Goal: Transaction & Acquisition: Book appointment/travel/reservation

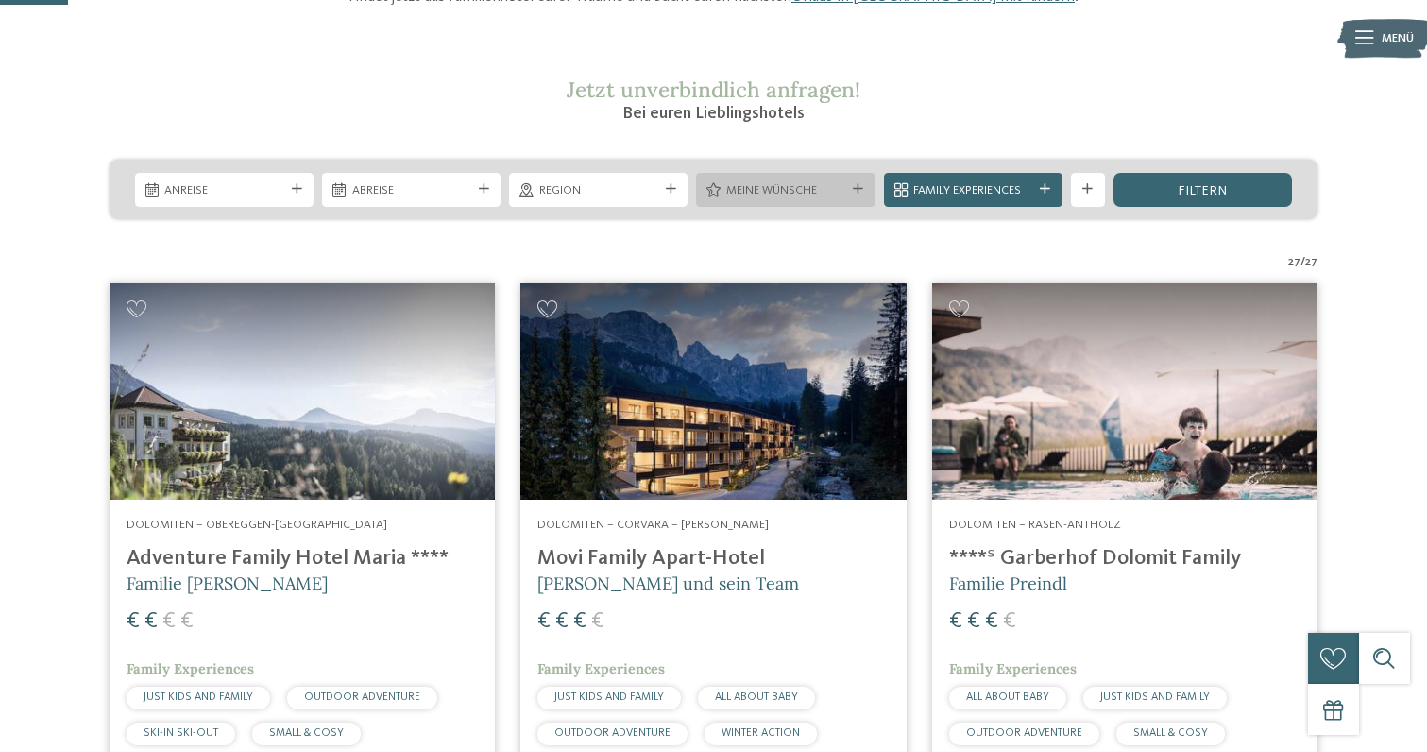
scroll to position [273, 0]
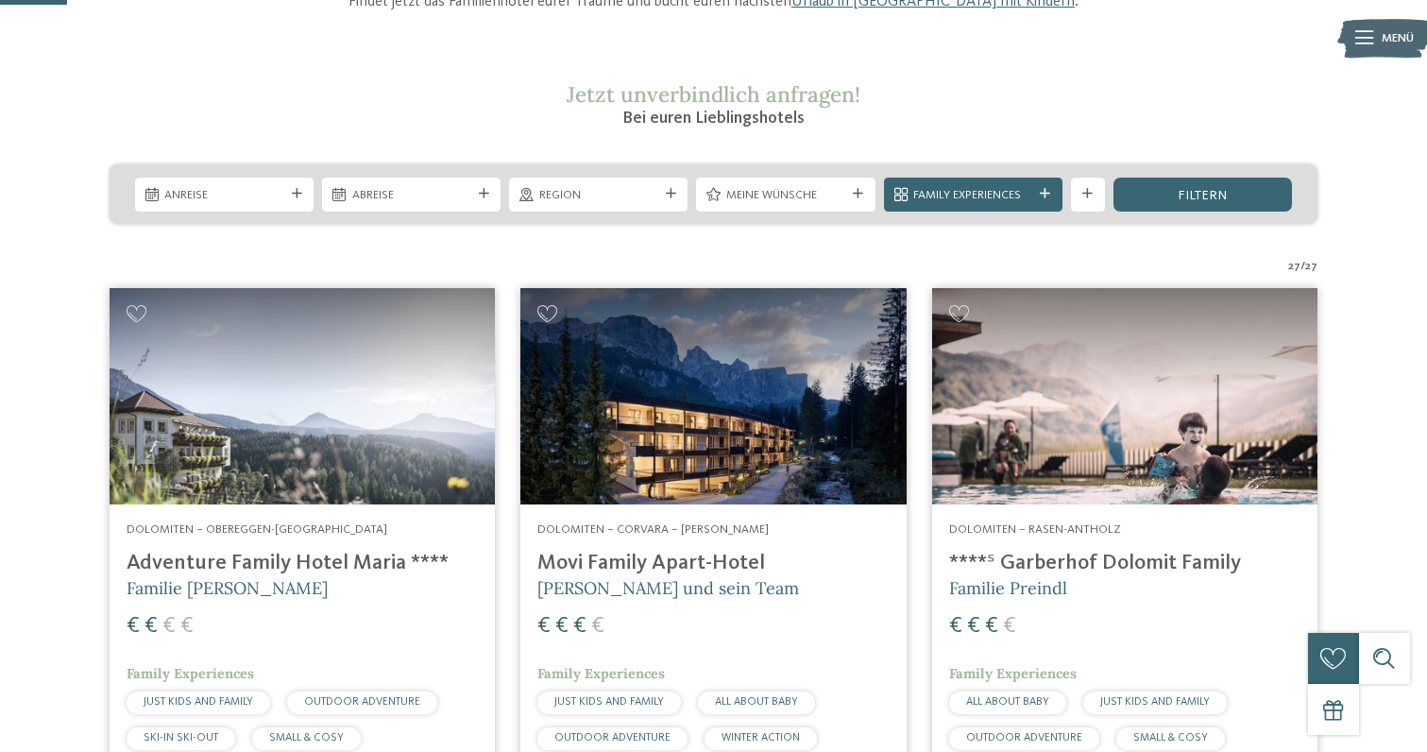
click at [794, 191] on span "Meine Wünsche" at bounding box center [785, 195] width 119 height 17
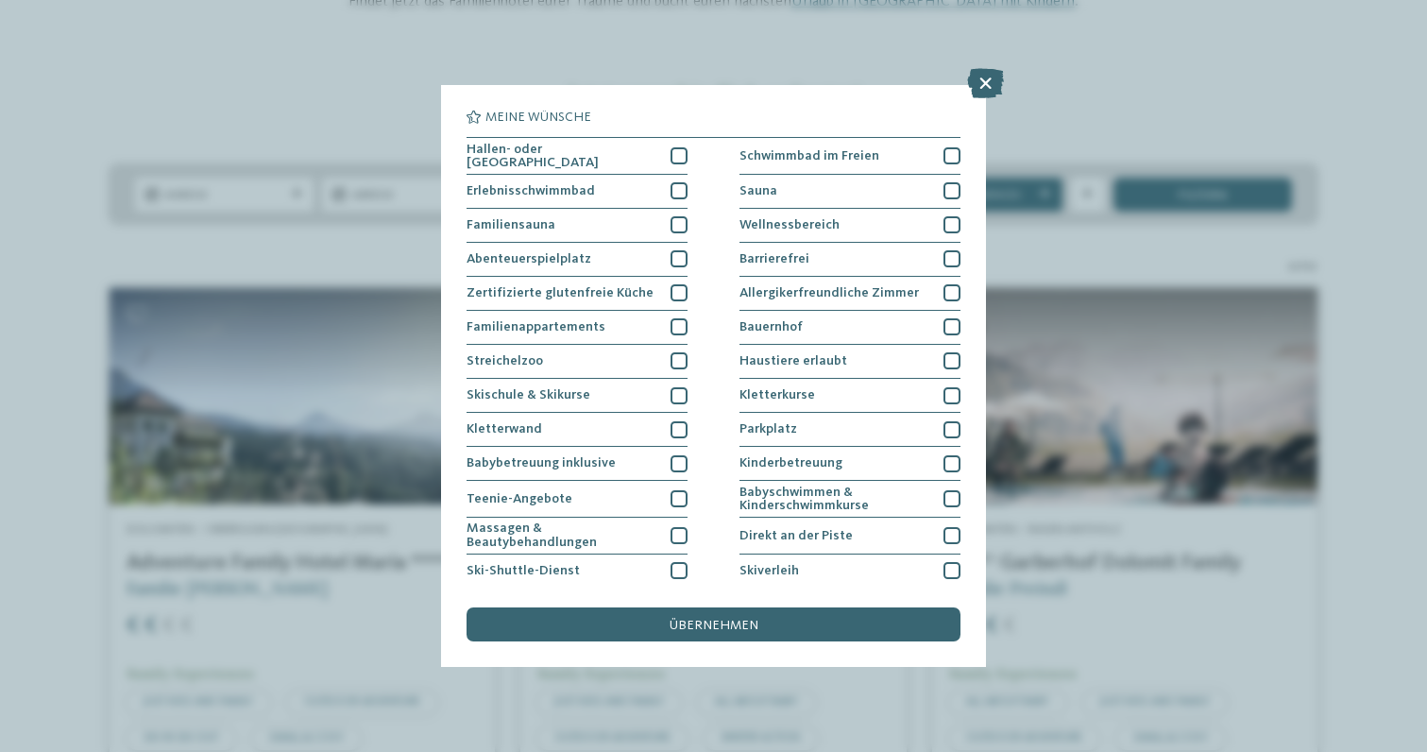
click at [1103, 68] on div "Meine Wünsche Hallen- oder Schleusenbad Schwimmbad im Freien" at bounding box center [713, 376] width 1427 height 752
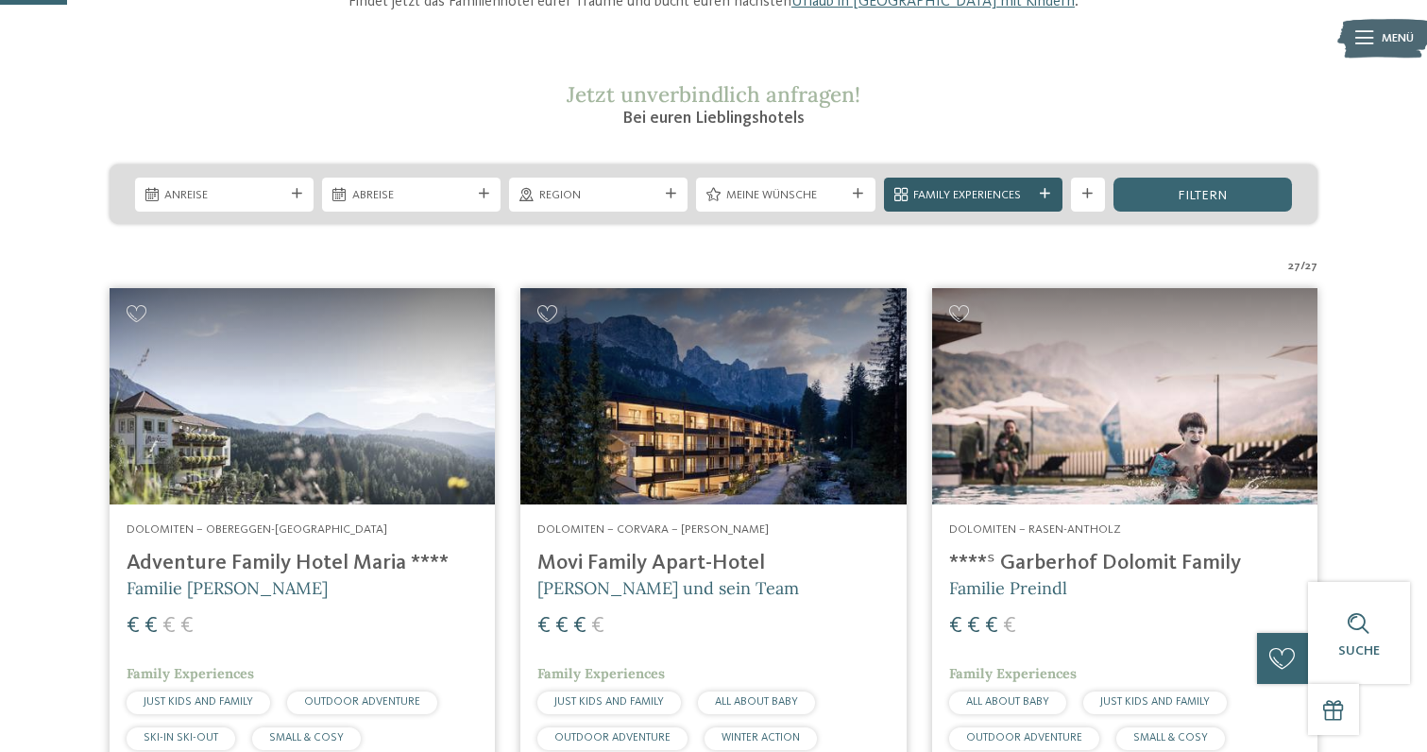
click at [1003, 200] on span "Family Experiences" at bounding box center [972, 195] width 119 height 17
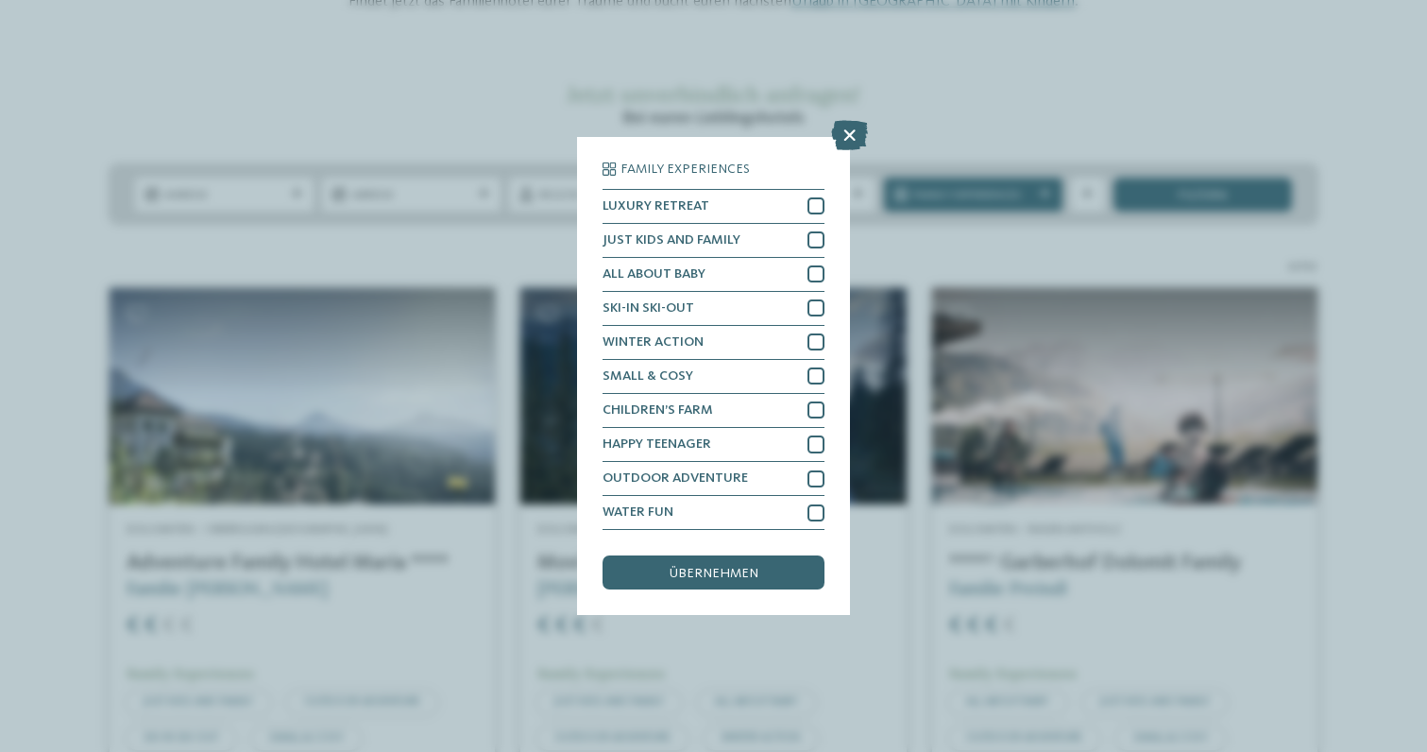
drag, startPoint x: 822, startPoint y: 128, endPoint x: 855, endPoint y: 136, distance: 33.9
click at [832, 130] on div "Family Experiences LUXURY RETREAT JUST KIDS AND FAMILY" at bounding box center [713, 376] width 1427 height 752
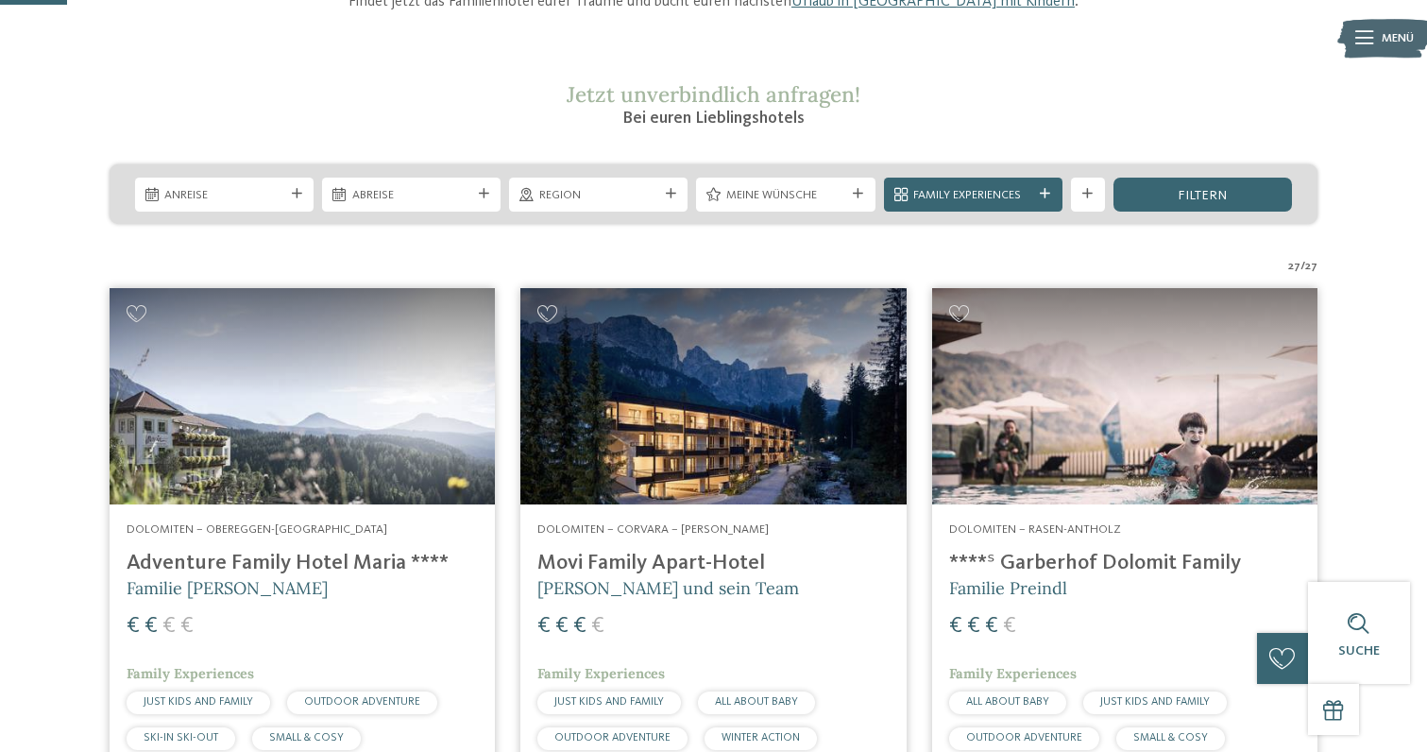
drag, startPoint x: 855, startPoint y: 136, endPoint x: 1194, endPoint y: 226, distance: 349.7
click at [1077, 191] on div "Weitere Filter anzeigen" at bounding box center [1088, 195] width 34 height 34
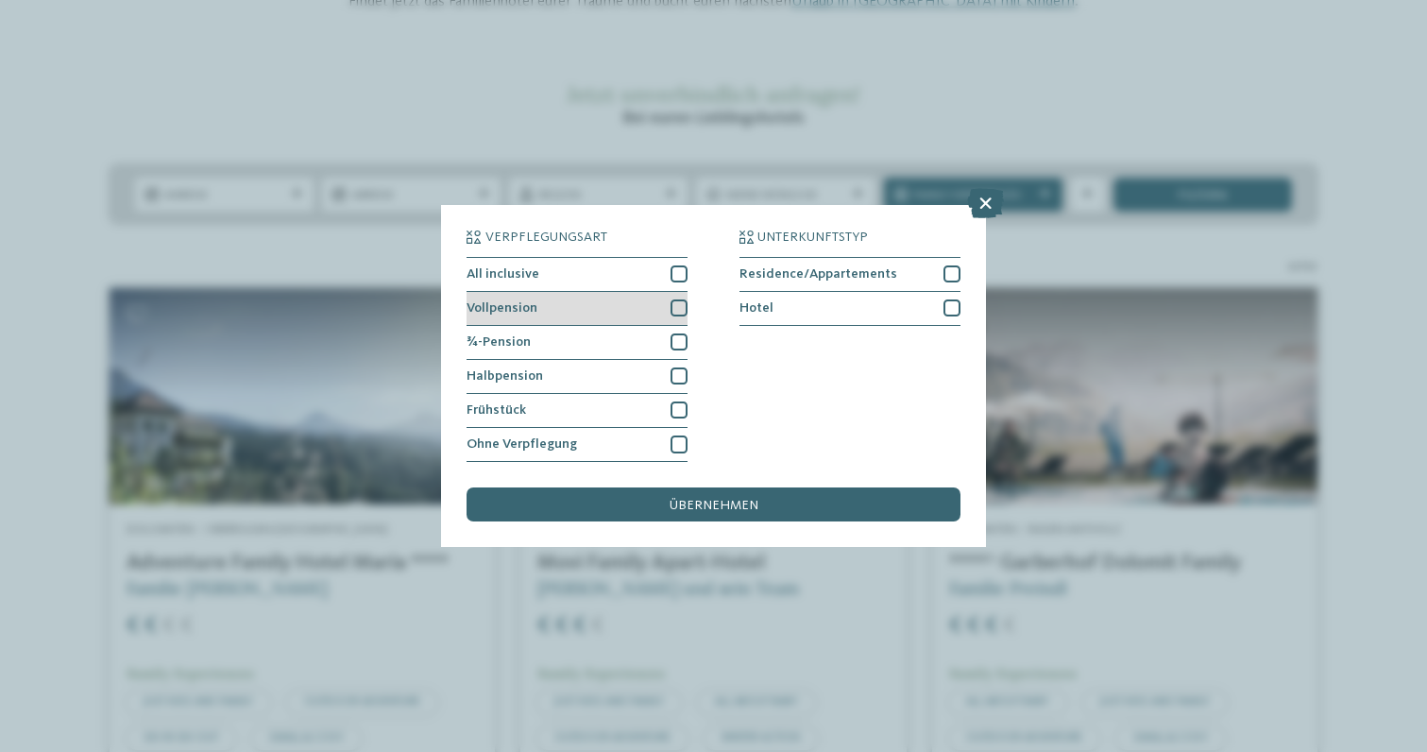
click at [652, 305] on div "Vollpension" at bounding box center [576, 309] width 221 height 34
click at [689, 516] on div "übernehmen" at bounding box center [712, 504] width 493 height 34
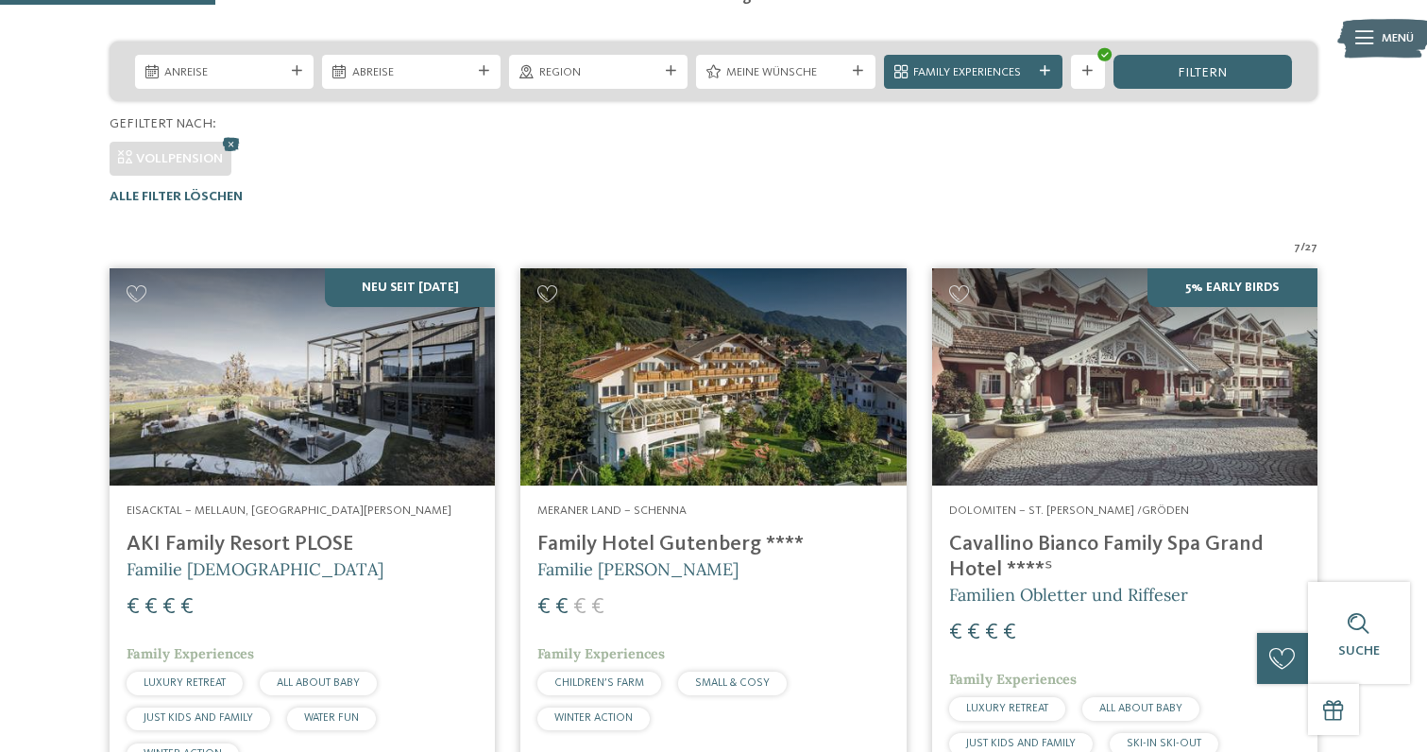
scroll to position [390, 0]
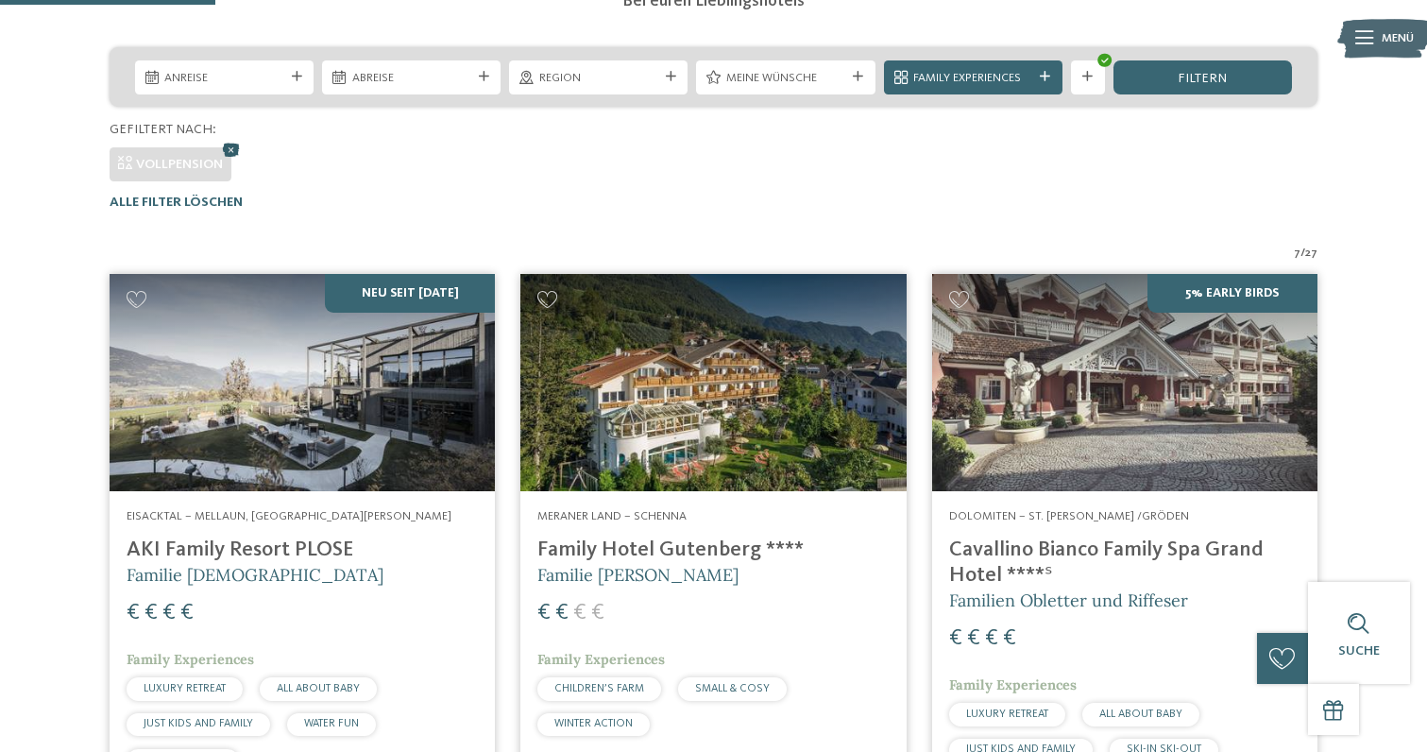
click at [230, 149] on icon at bounding box center [231, 149] width 25 height 23
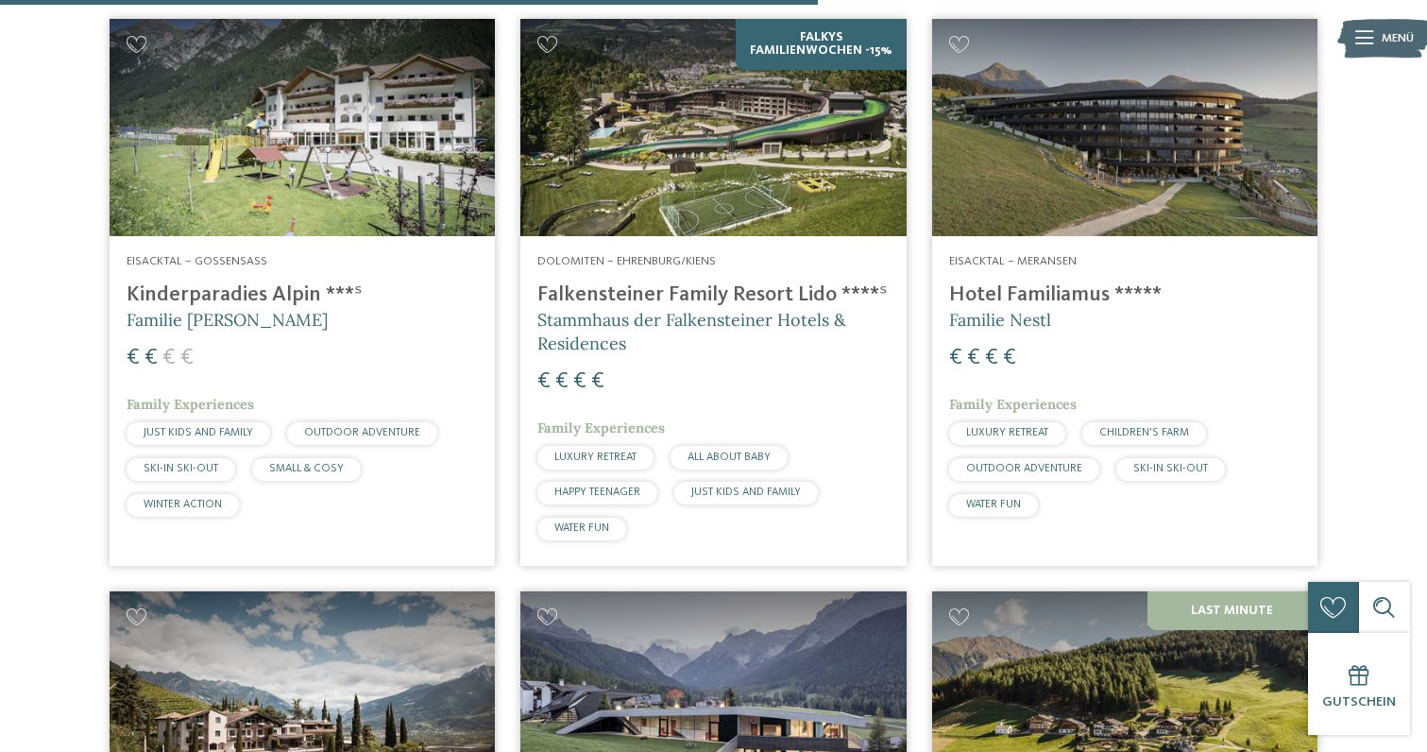
scroll to position [3319, 0]
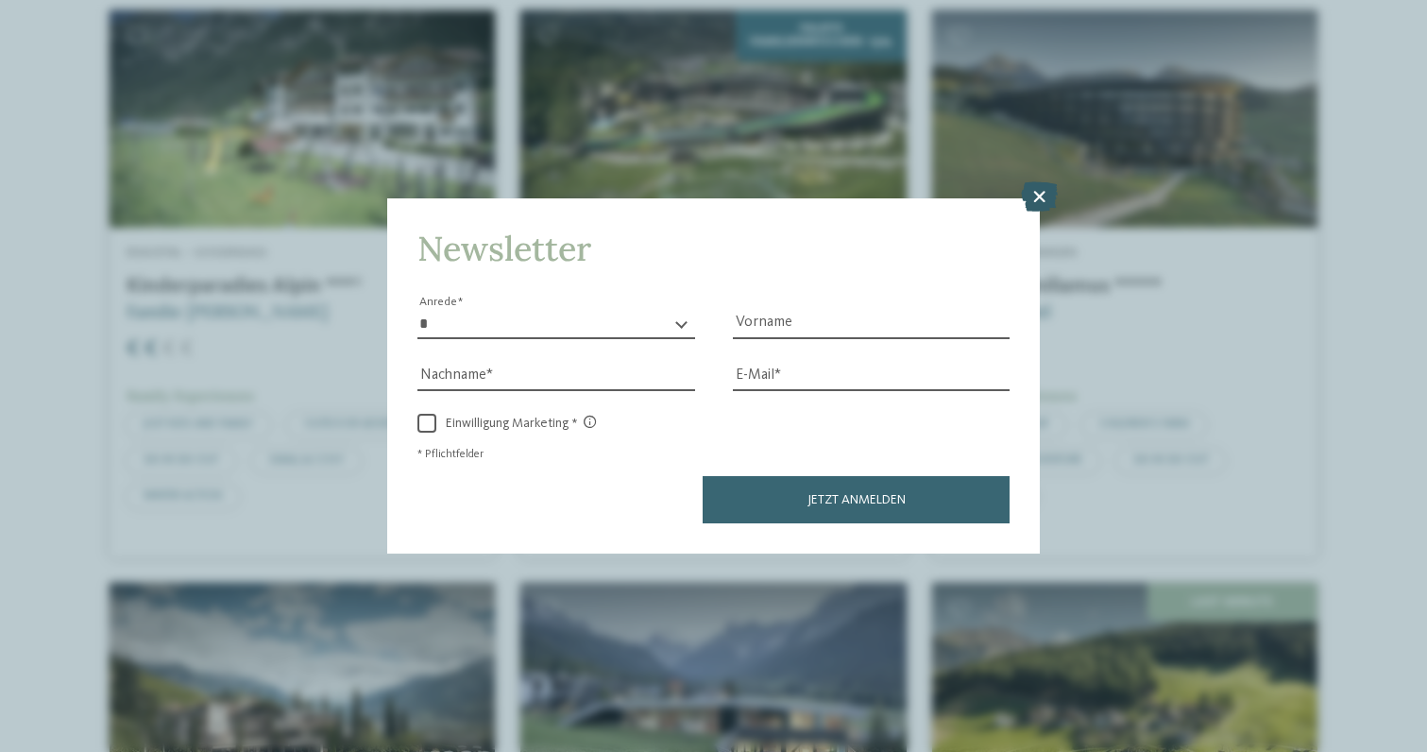
click at [1036, 201] on icon at bounding box center [1039, 197] width 37 height 30
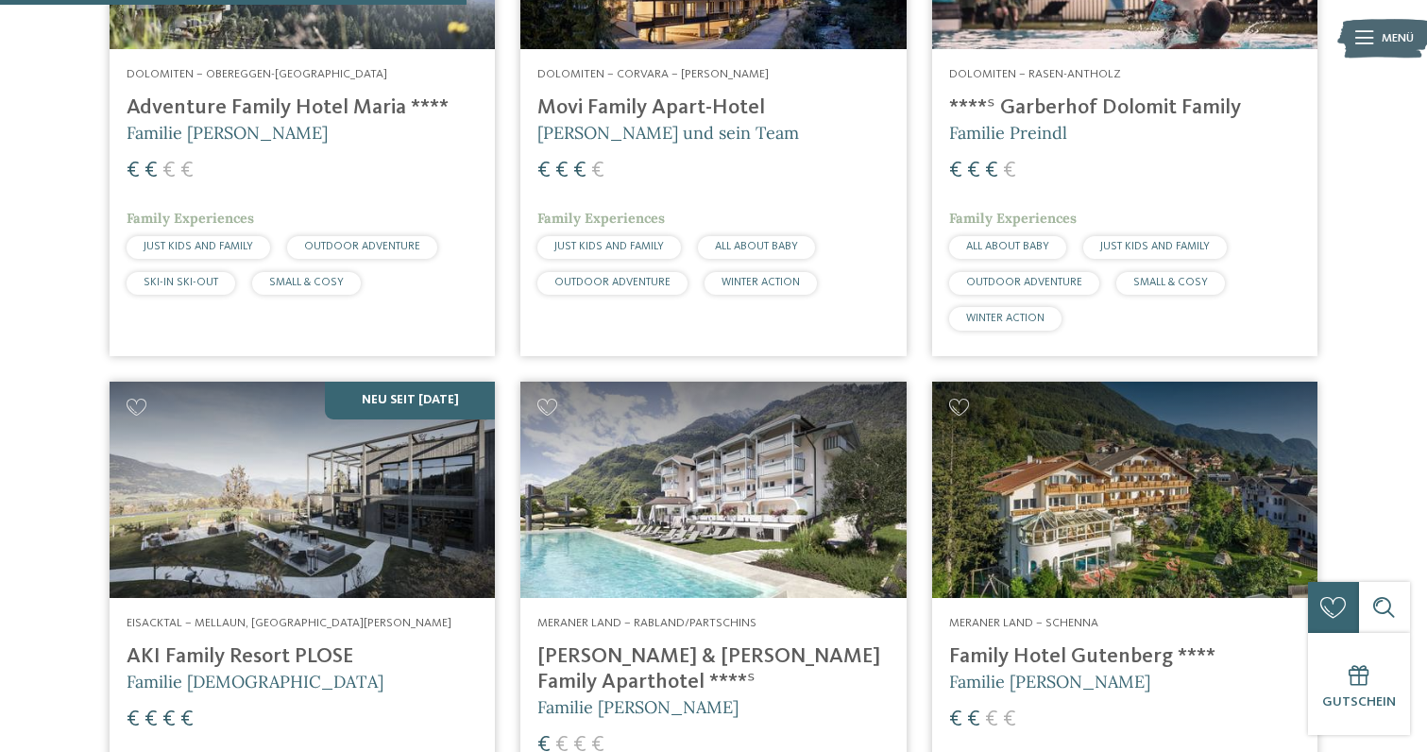
scroll to position [0, 0]
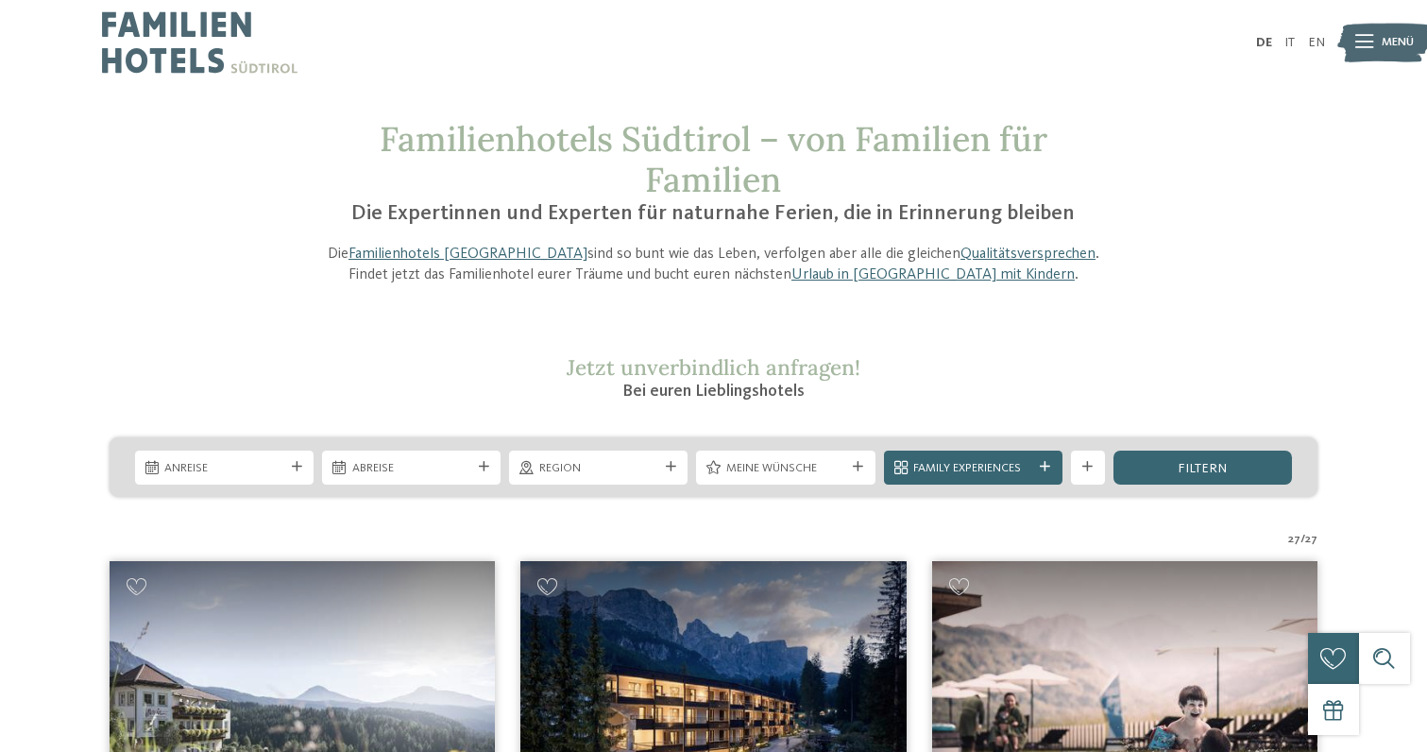
click at [186, 38] on img at bounding box center [199, 42] width 195 height 85
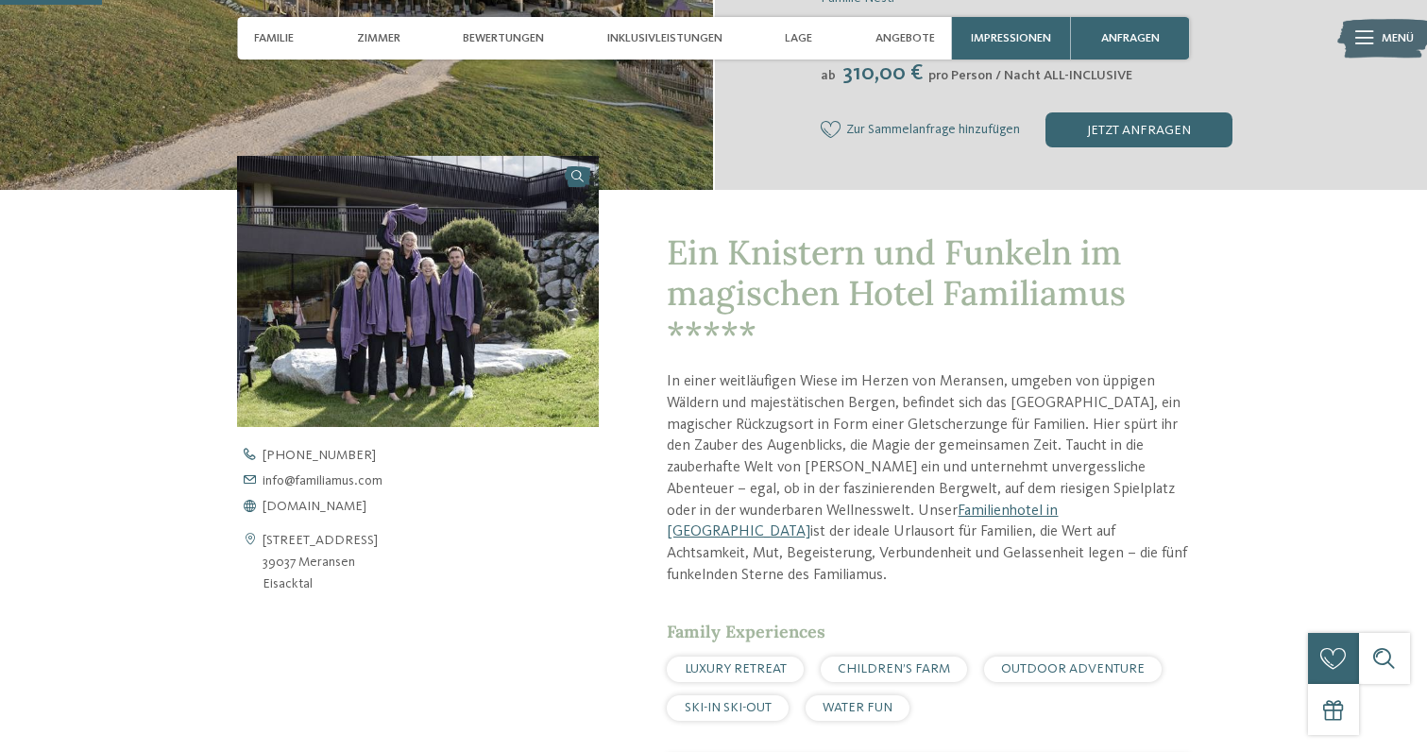
scroll to position [503, 0]
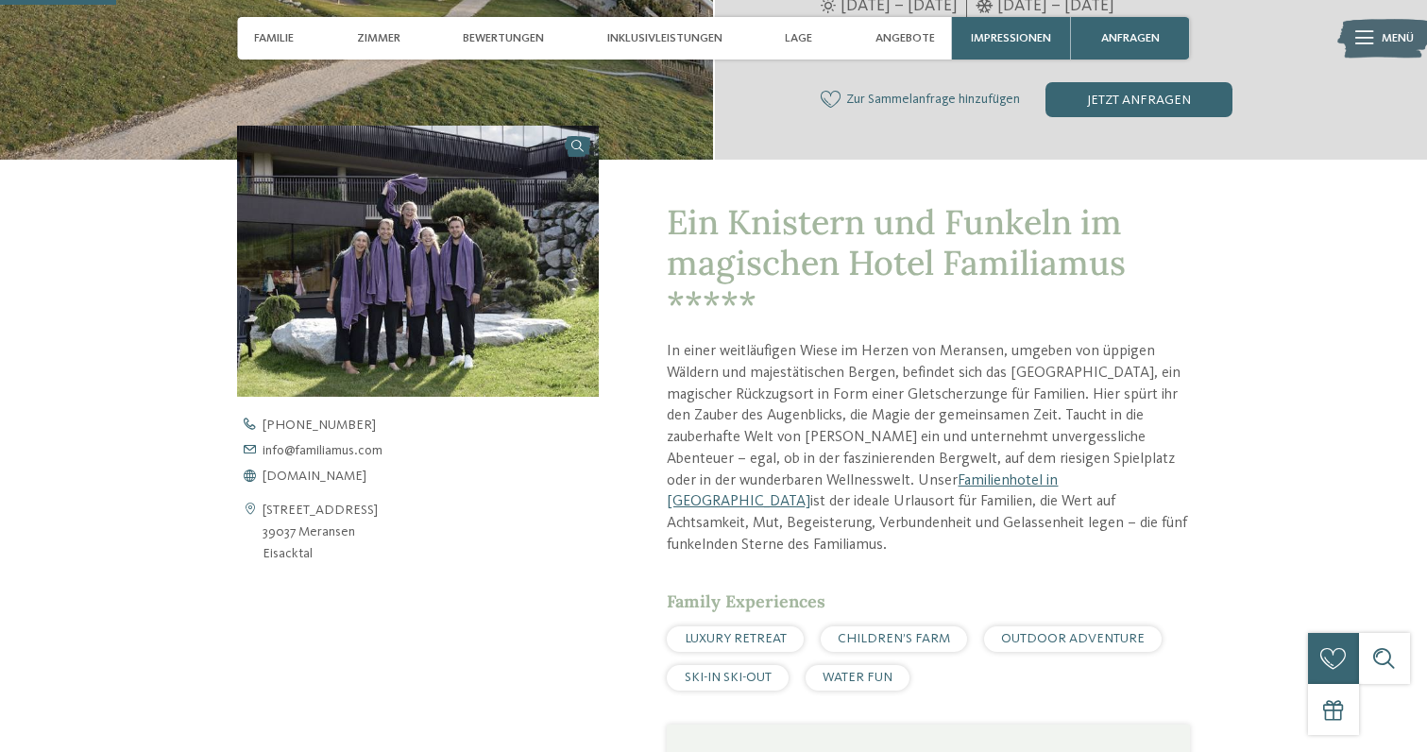
click at [580, 156] on img at bounding box center [418, 261] width 362 height 272
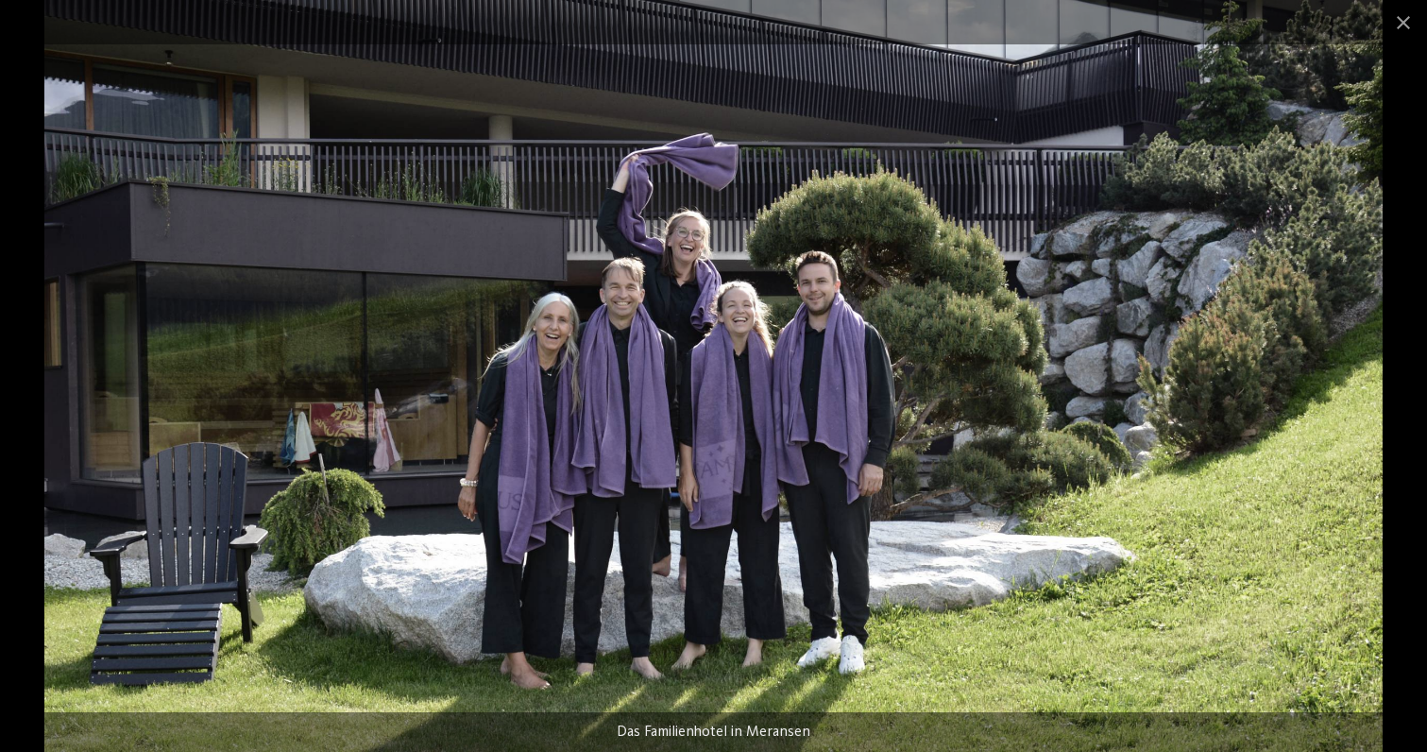
click at [652, 299] on img at bounding box center [713, 376] width 1338 height 752
click at [1394, 21] on span at bounding box center [1403, 22] width 47 height 44
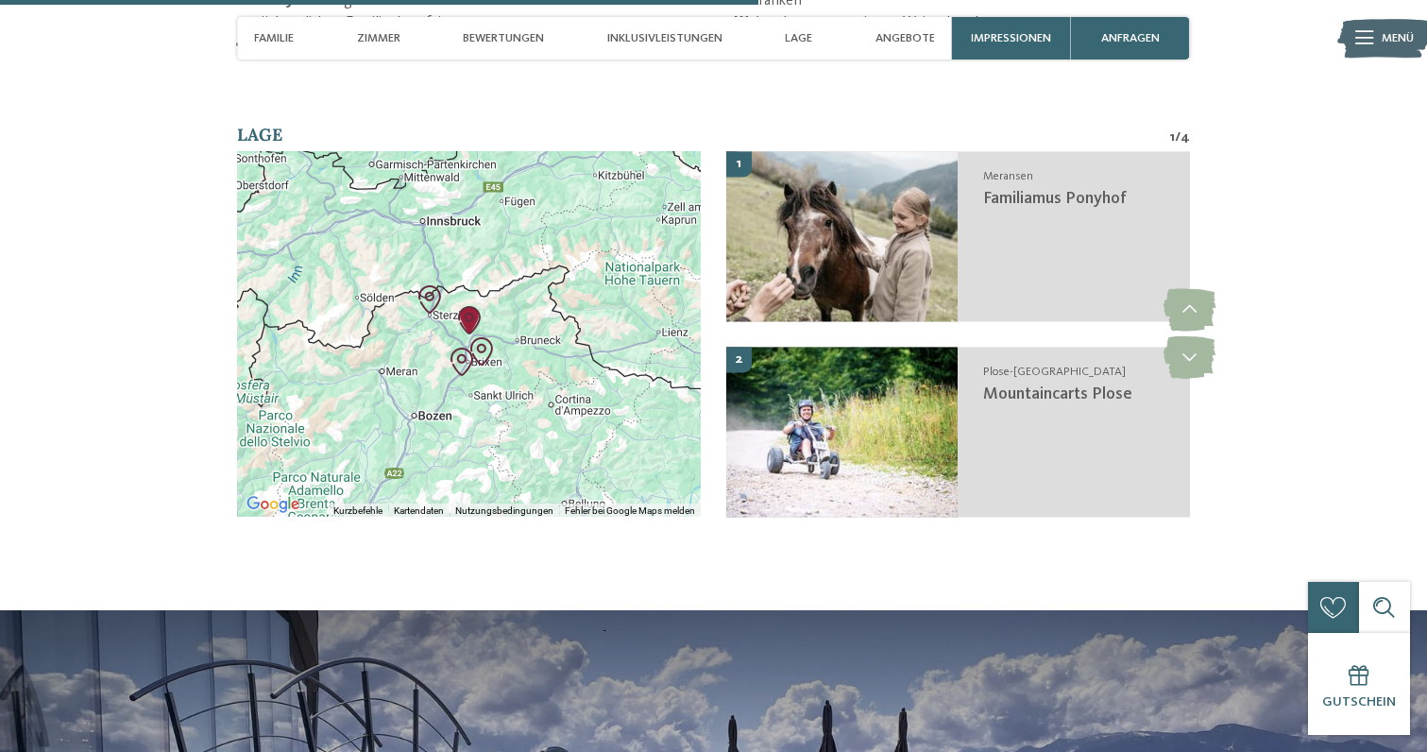
scroll to position [3179, 0]
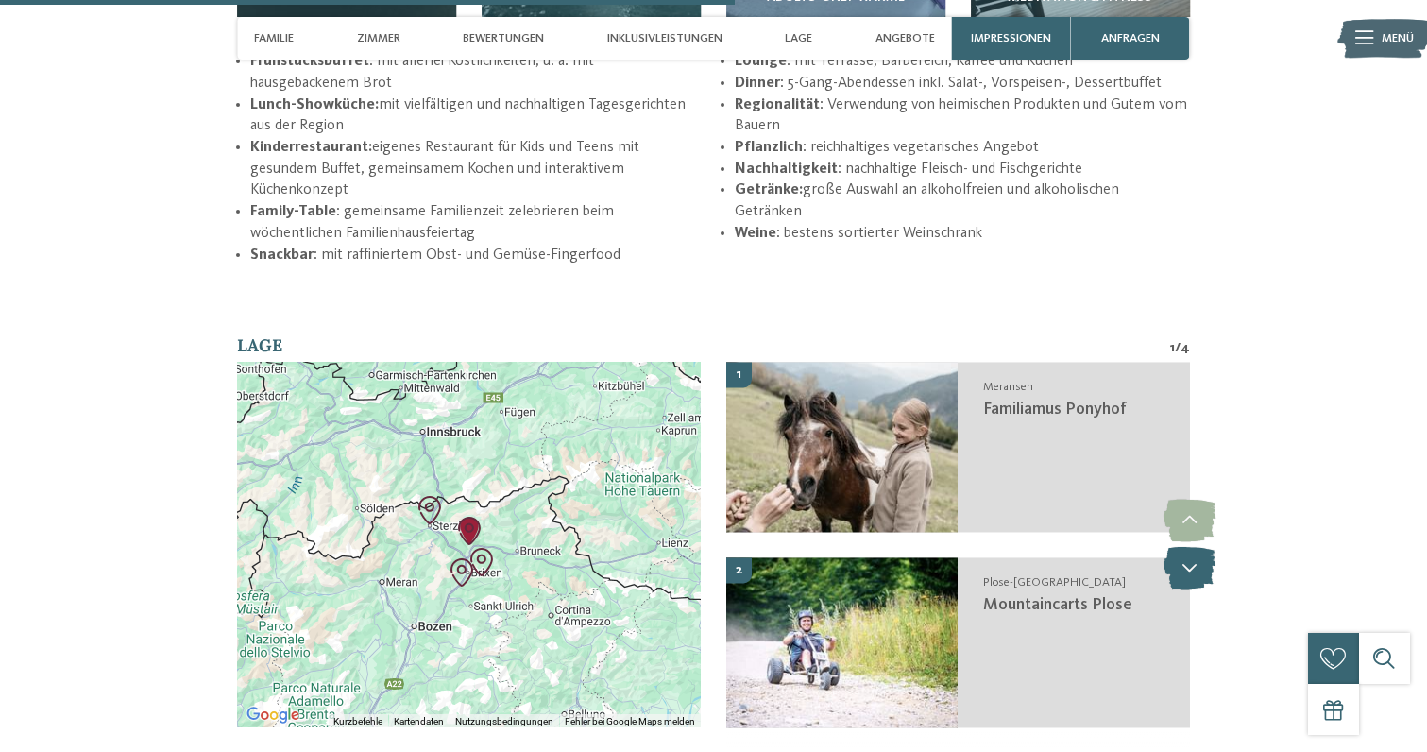
click at [1194, 547] on icon at bounding box center [1189, 568] width 52 height 42
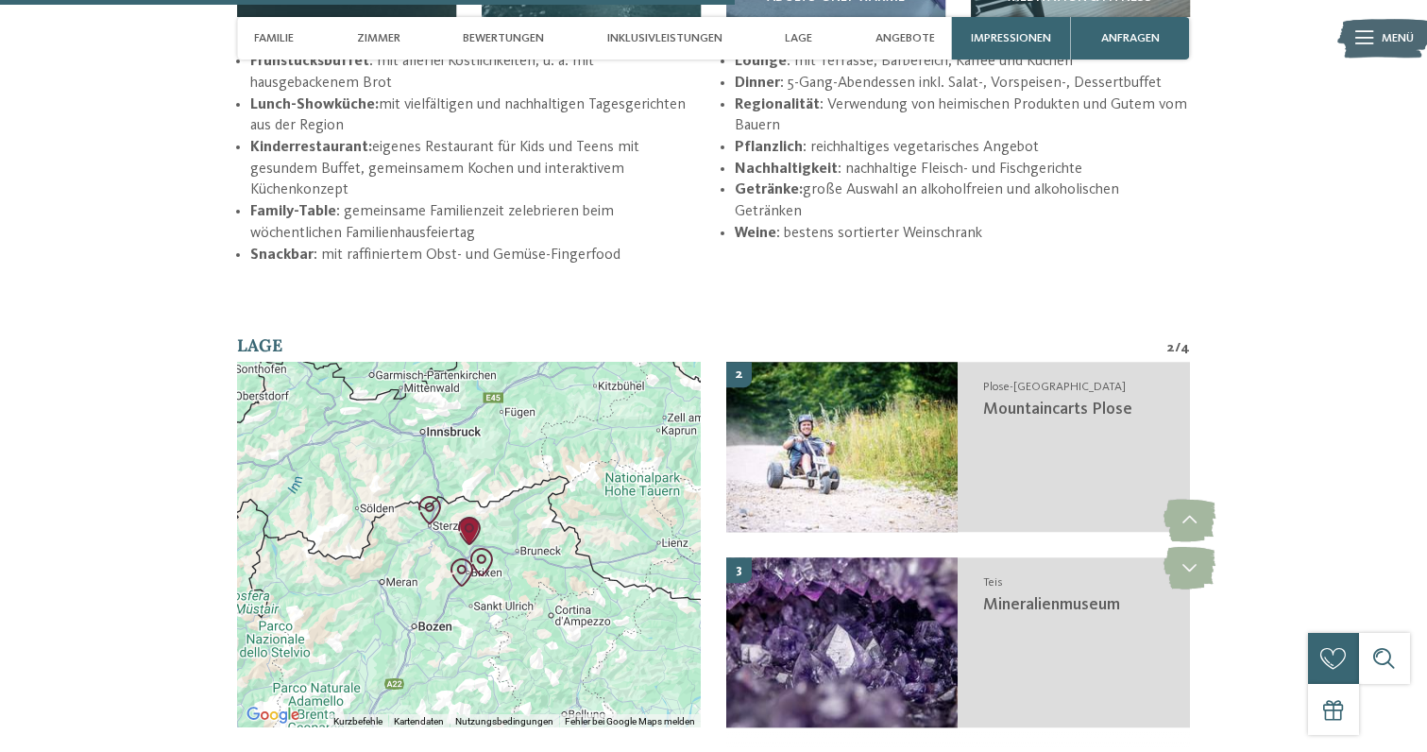
click at [482, 548] on img "Mountaincarts Plose" at bounding box center [481, 562] width 28 height 28
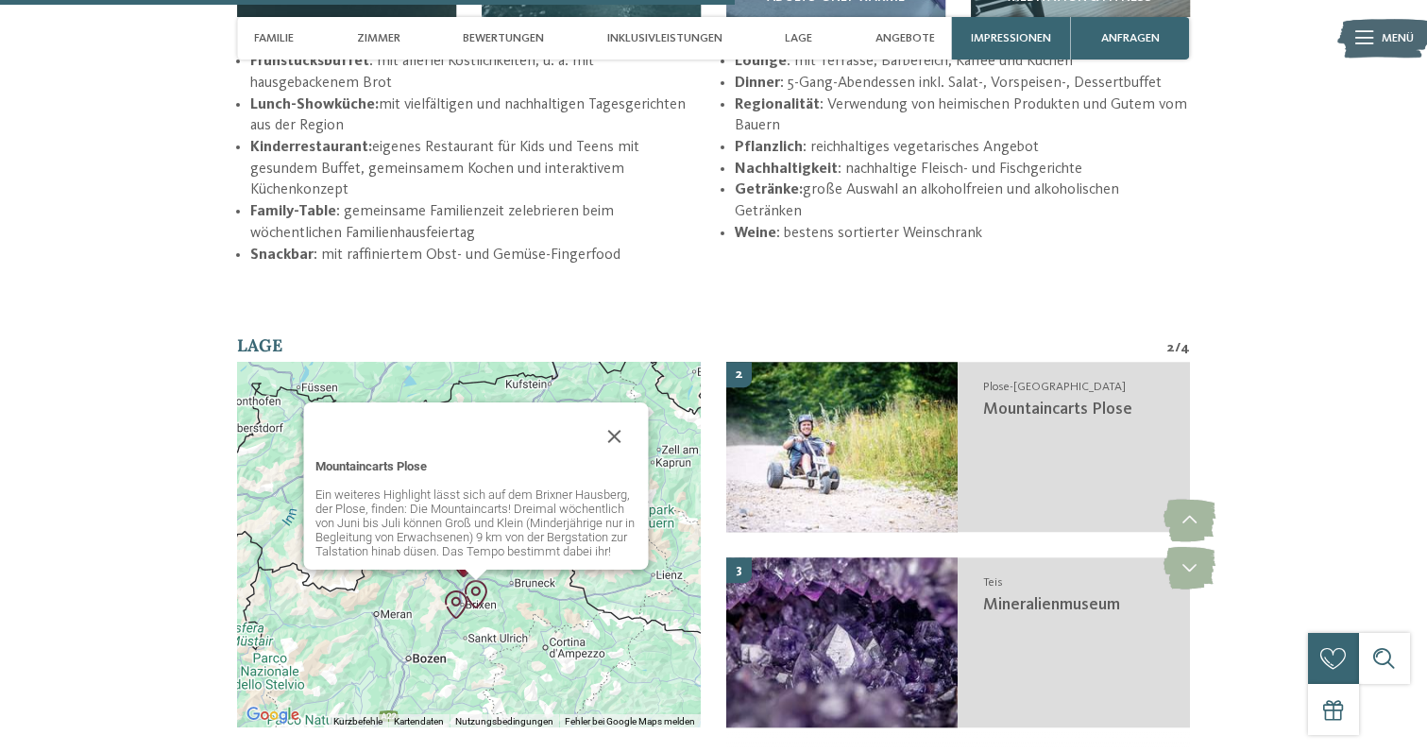
click at [461, 551] on p "Ein weiteres Highlight lässt sich auf dem Brixner Hausberg, der Plose, finden: …" at bounding box center [475, 522] width 322 height 71
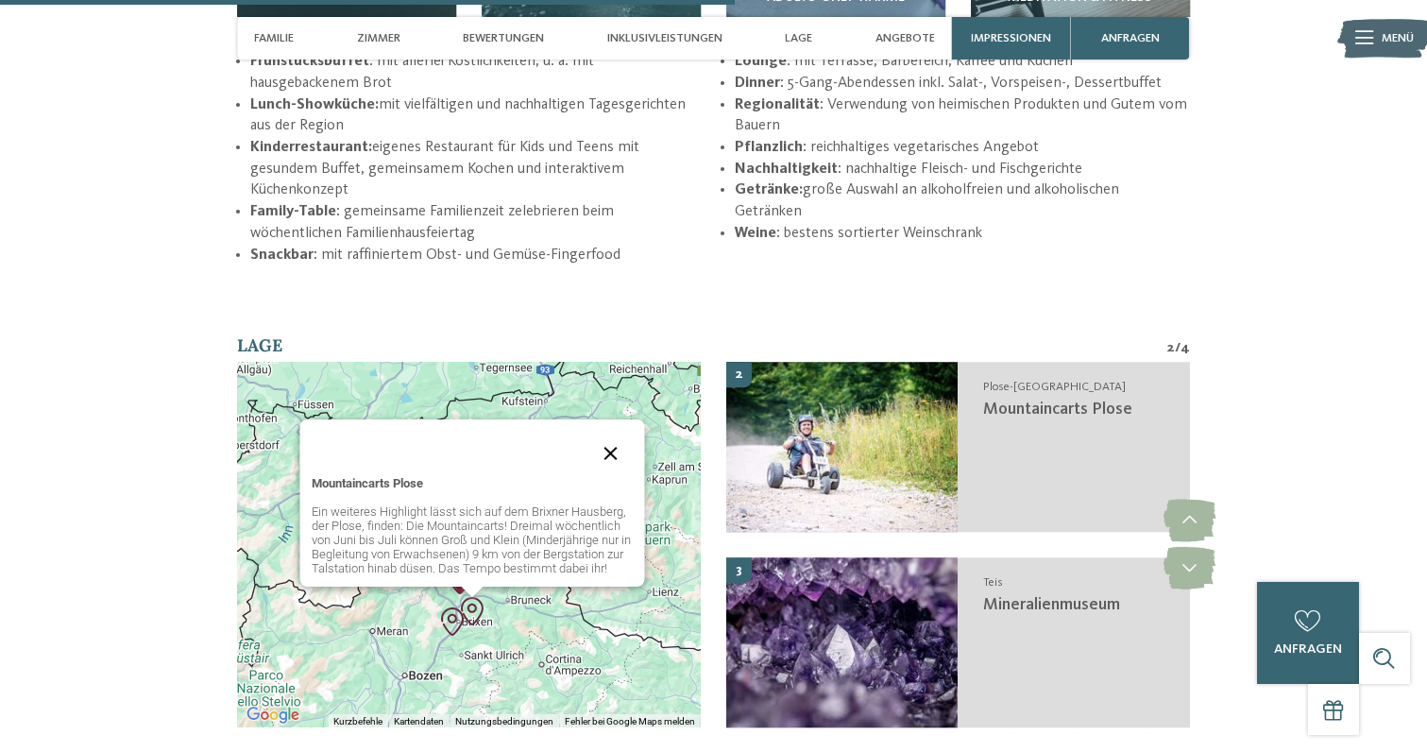
click at [610, 431] on button "Schließen" at bounding box center [609, 453] width 45 height 45
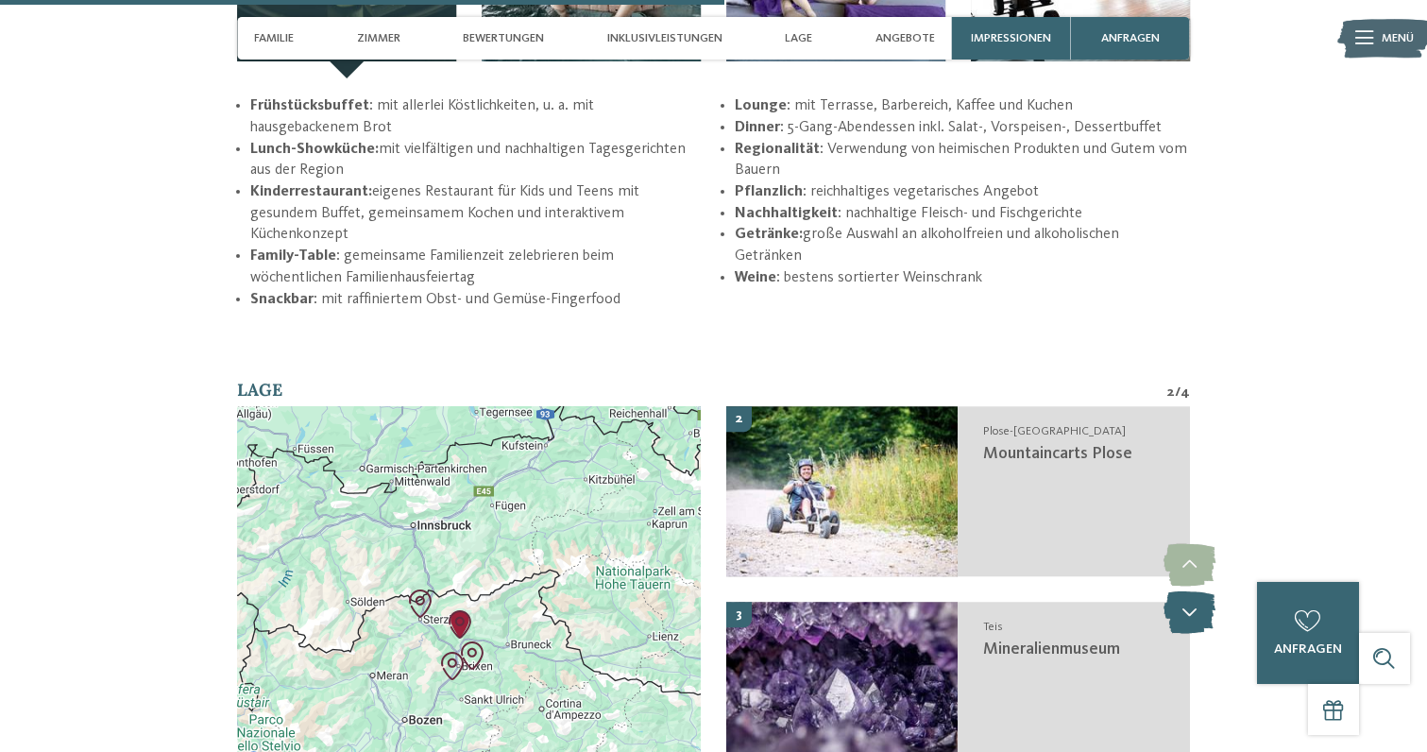
click at [1180, 591] on icon at bounding box center [1189, 612] width 52 height 42
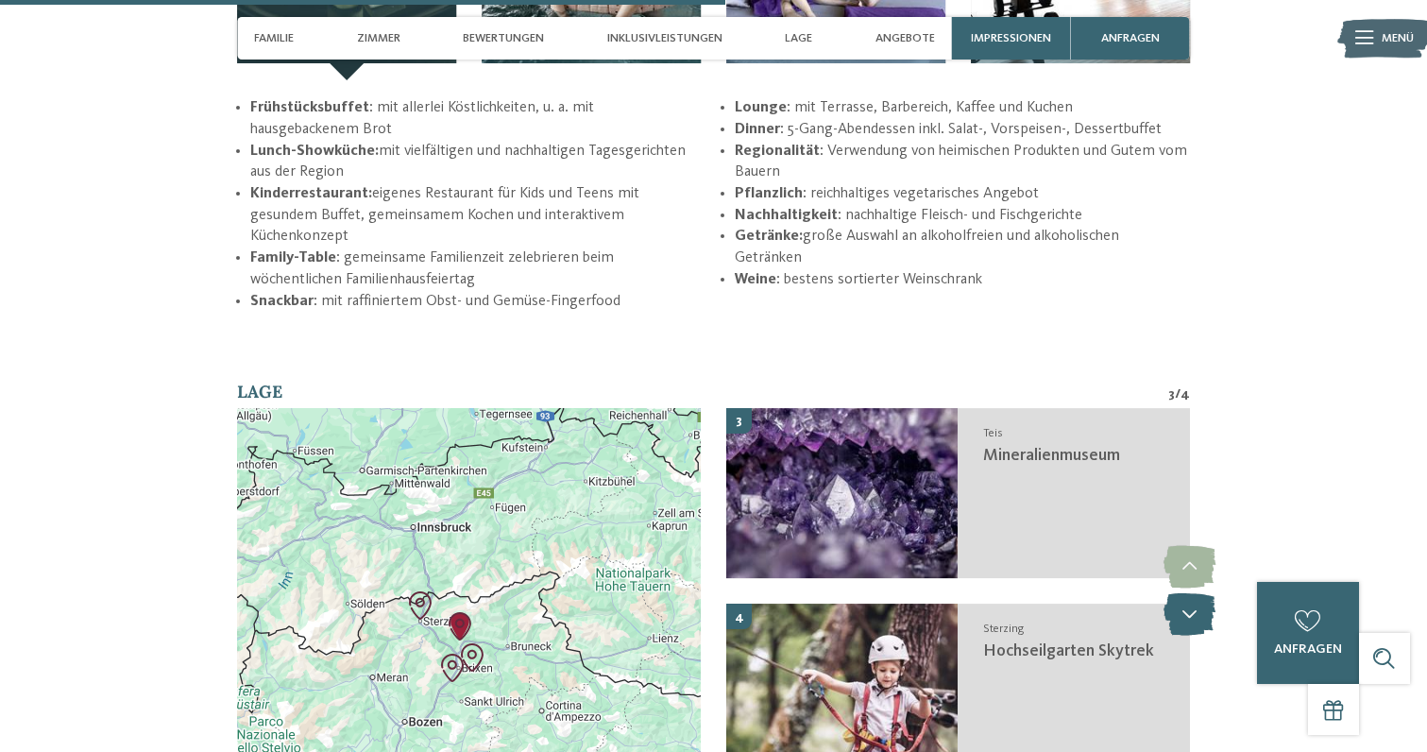
click at [1180, 593] on icon at bounding box center [1189, 614] width 52 height 42
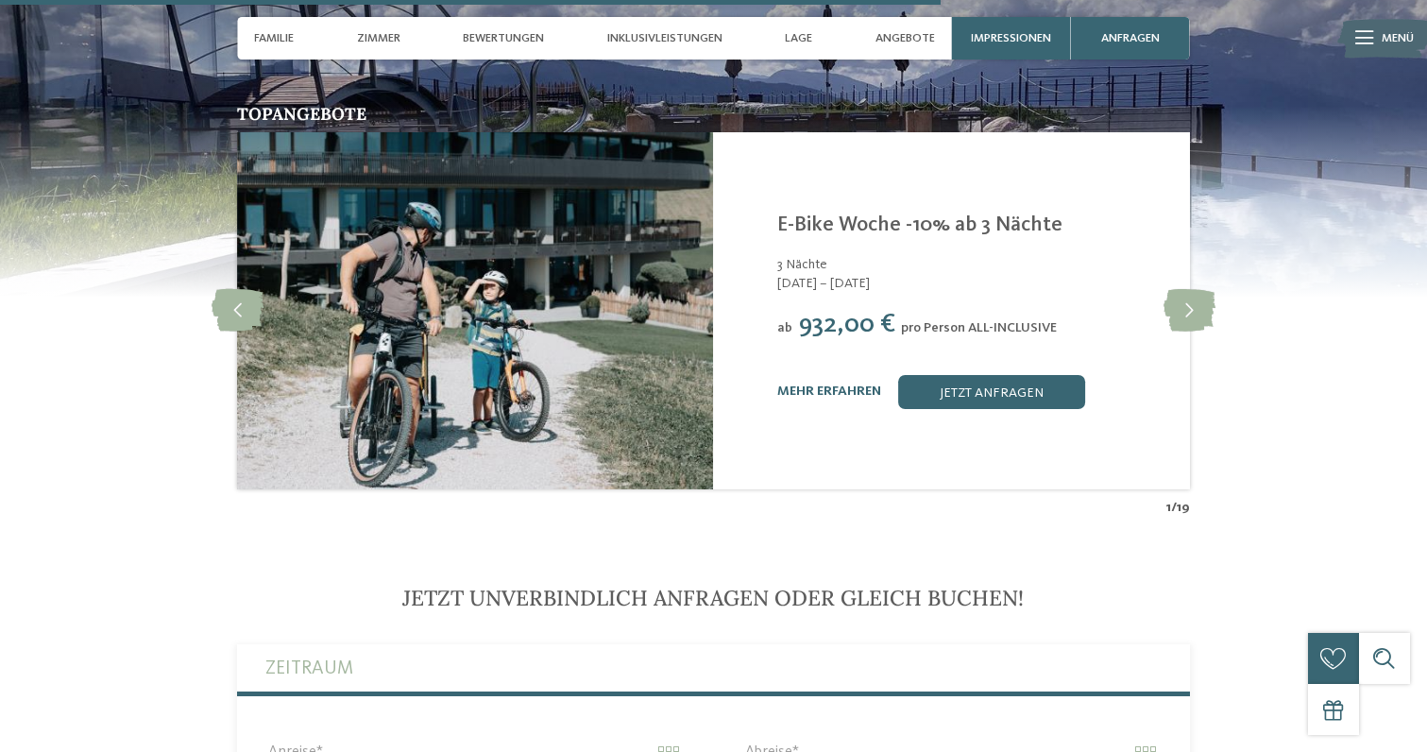
scroll to position [4033, 0]
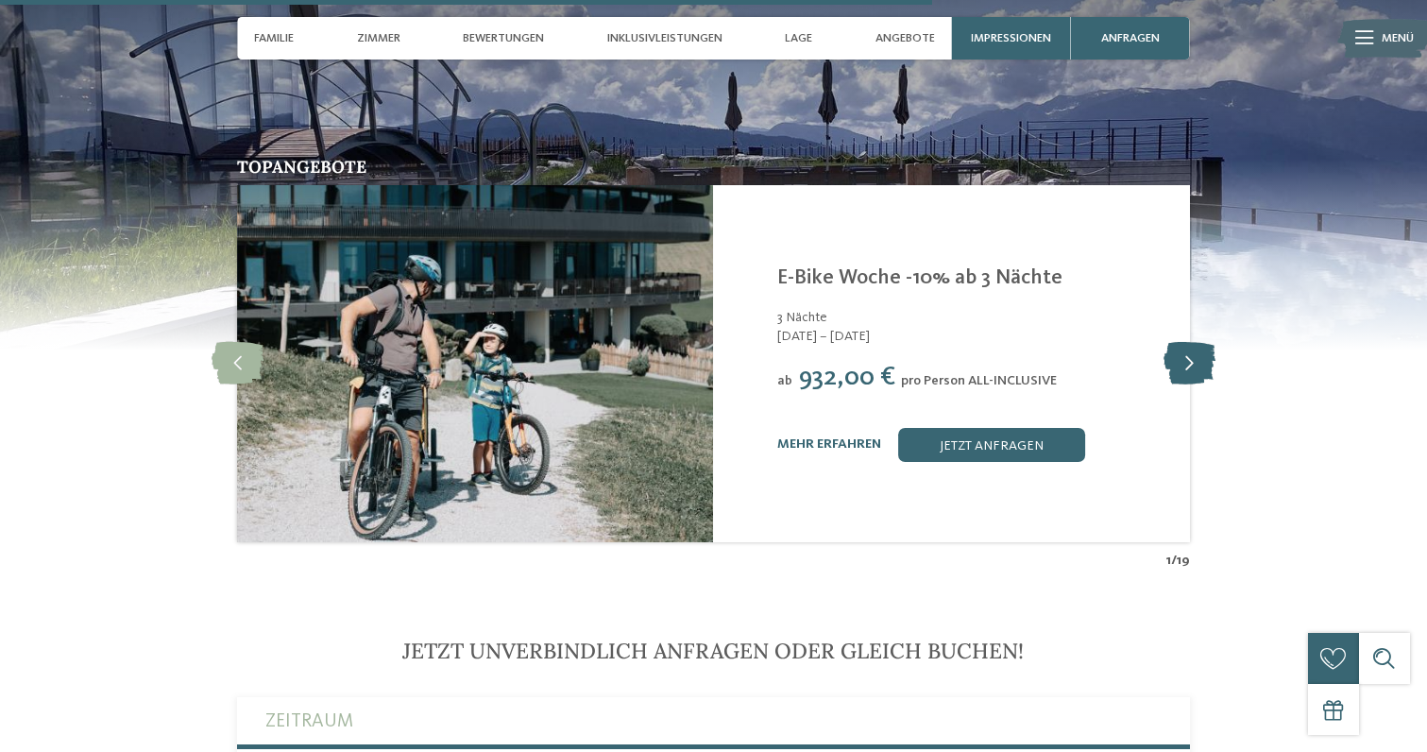
click at [1185, 344] on icon at bounding box center [1189, 363] width 52 height 42
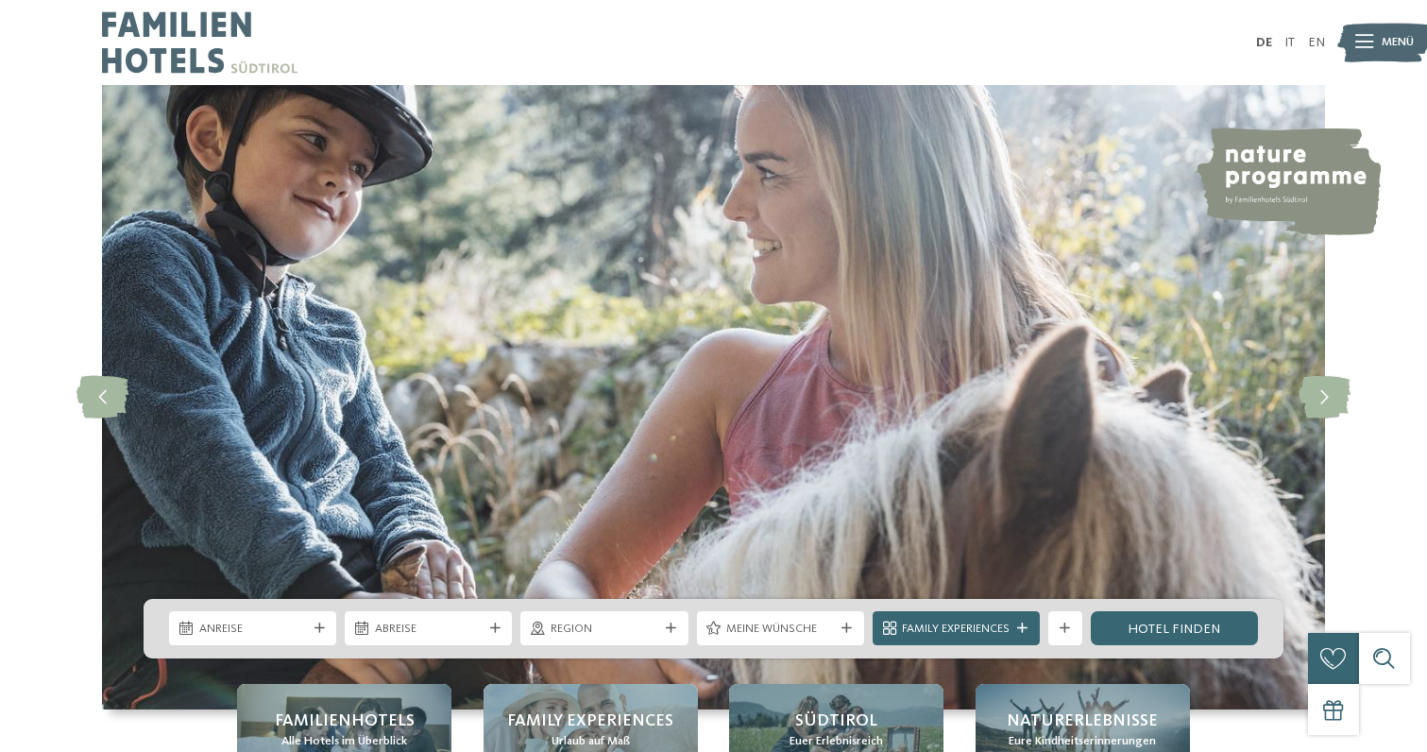
click at [1381, 41] on span "Menü" at bounding box center [1397, 42] width 32 height 17
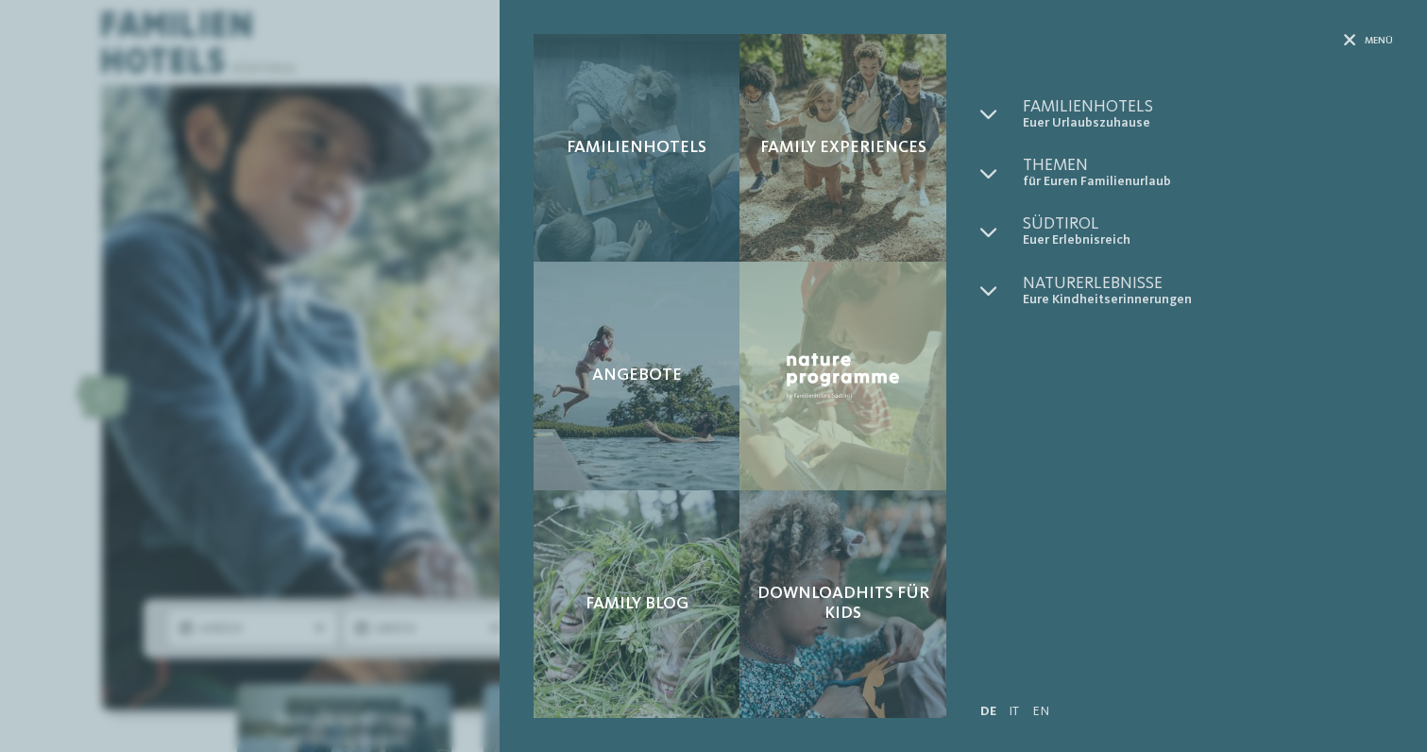
click at [571, 124] on div "Familienhotels" at bounding box center [637, 148] width 207 height 228
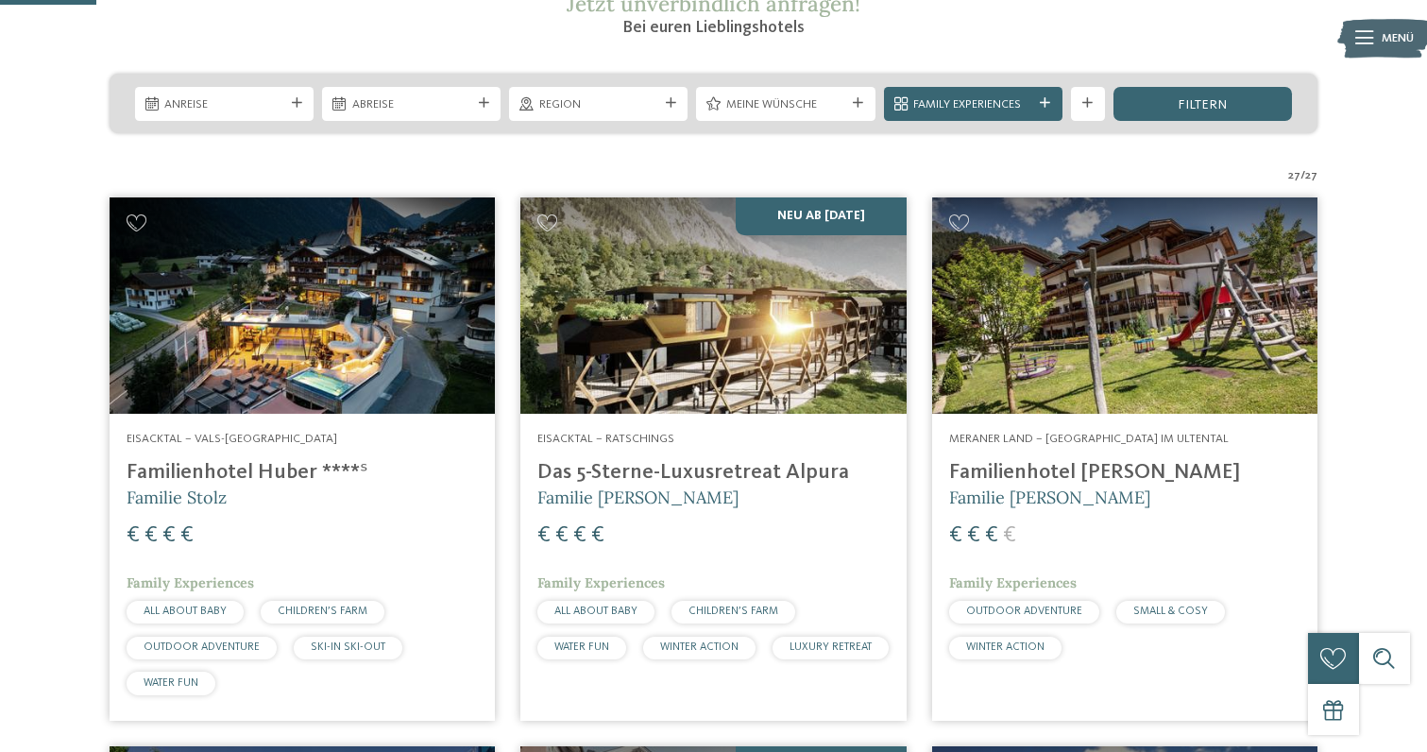
scroll to position [385, 0]
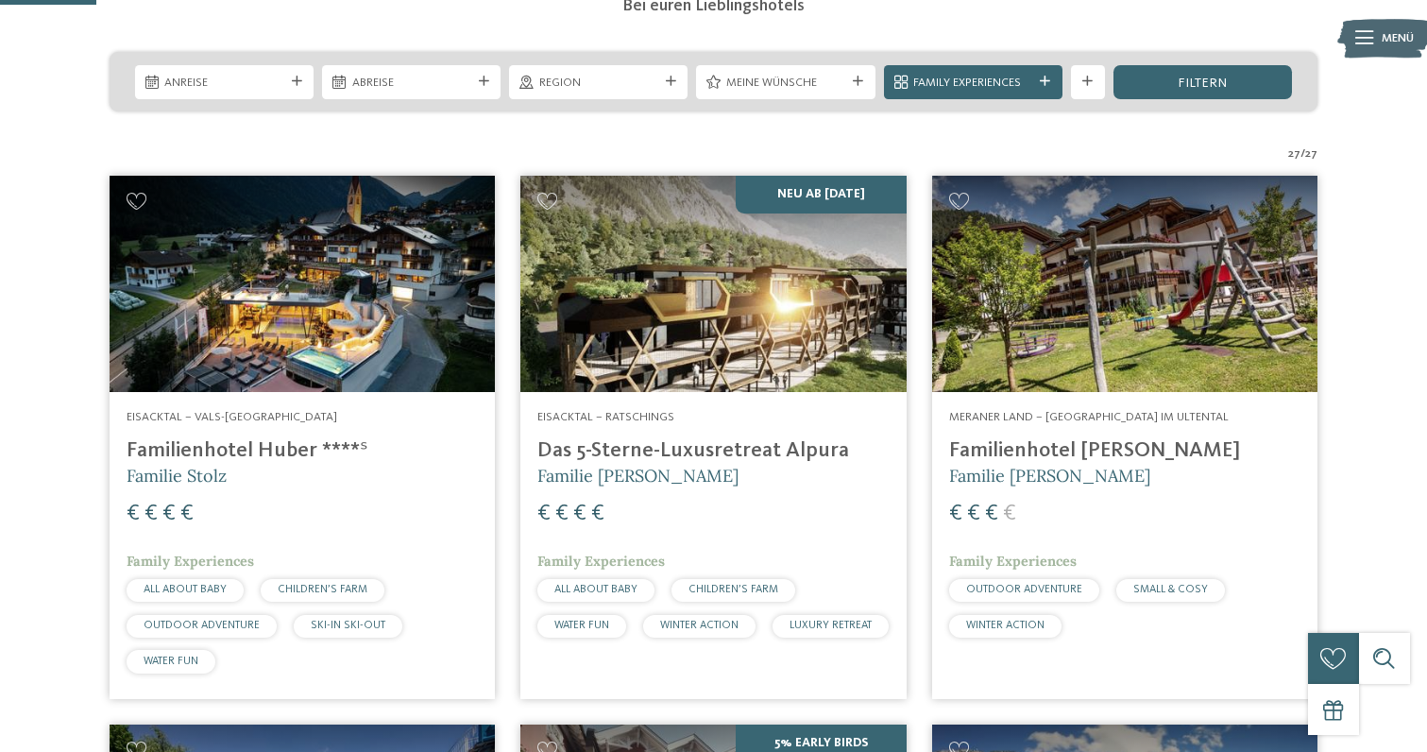
click at [1392, 26] on div "Menü" at bounding box center [1397, 38] width 32 height 42
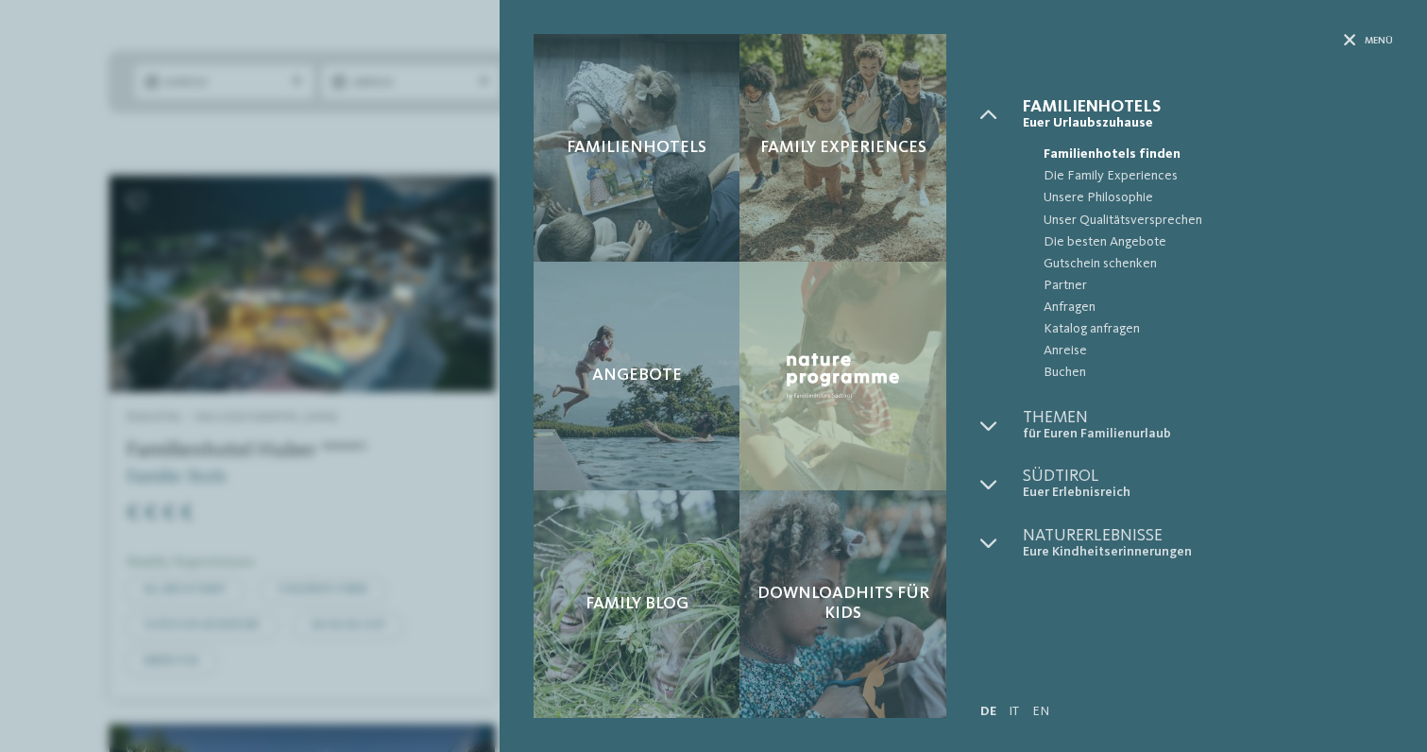
click at [106, 306] on div "Familienhotels Family Experiences Angebote" at bounding box center [713, 376] width 1427 height 752
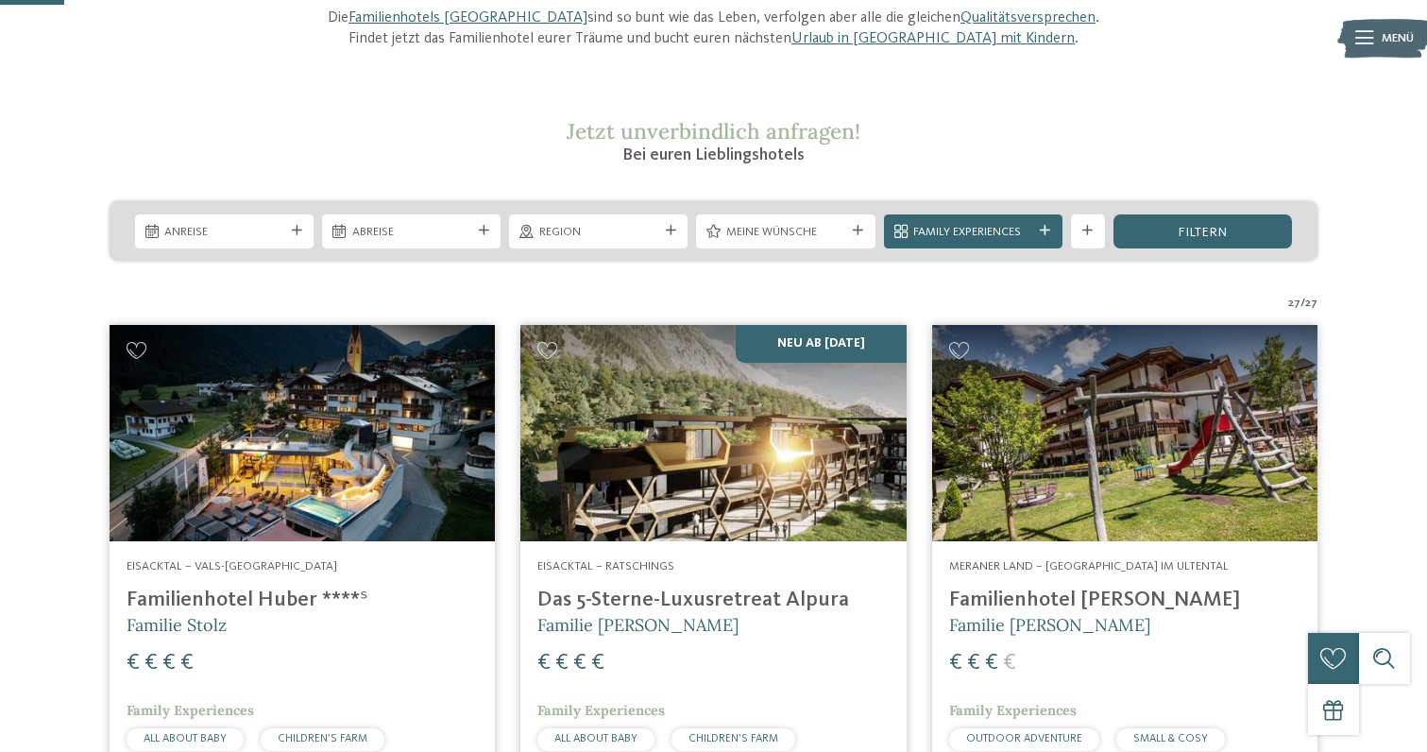
scroll to position [229, 0]
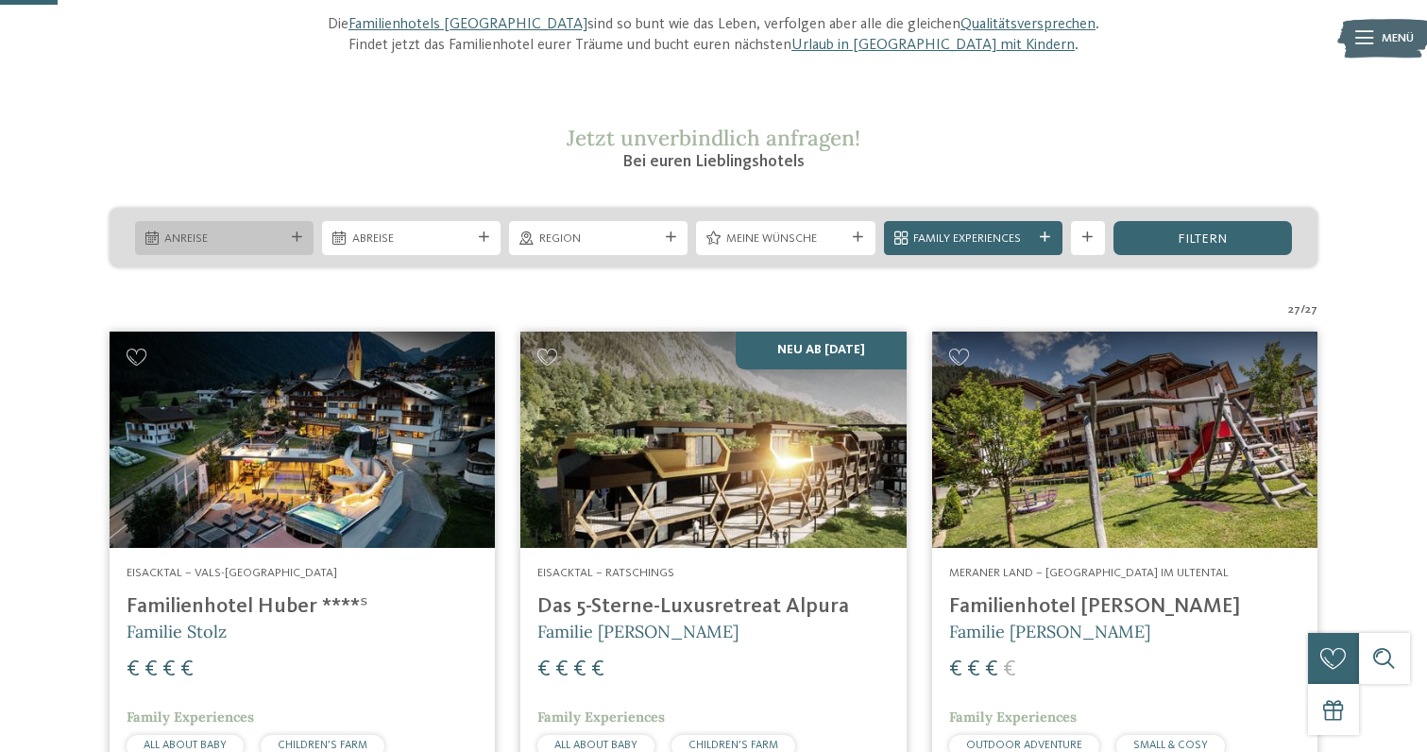
click at [297, 240] on icon at bounding box center [297, 237] width 10 height 10
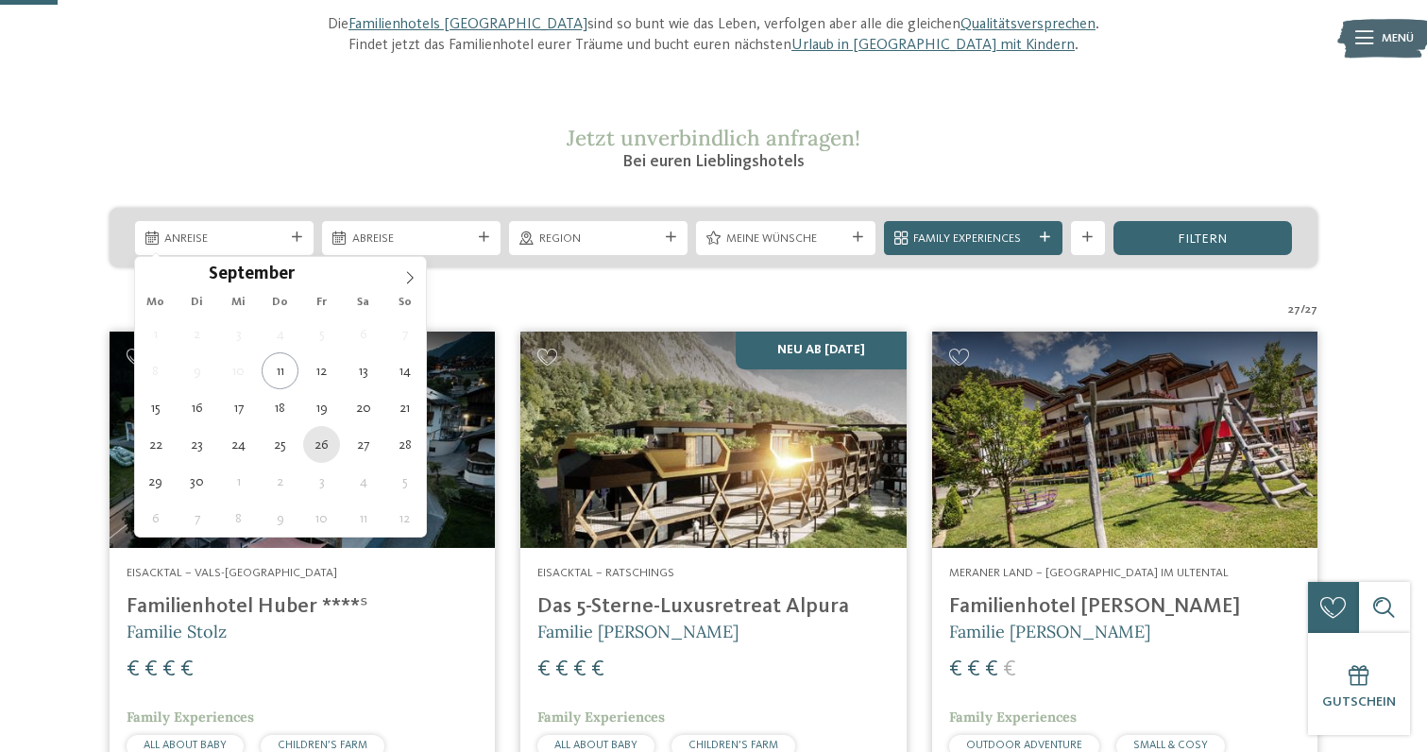
type div "[DATE]"
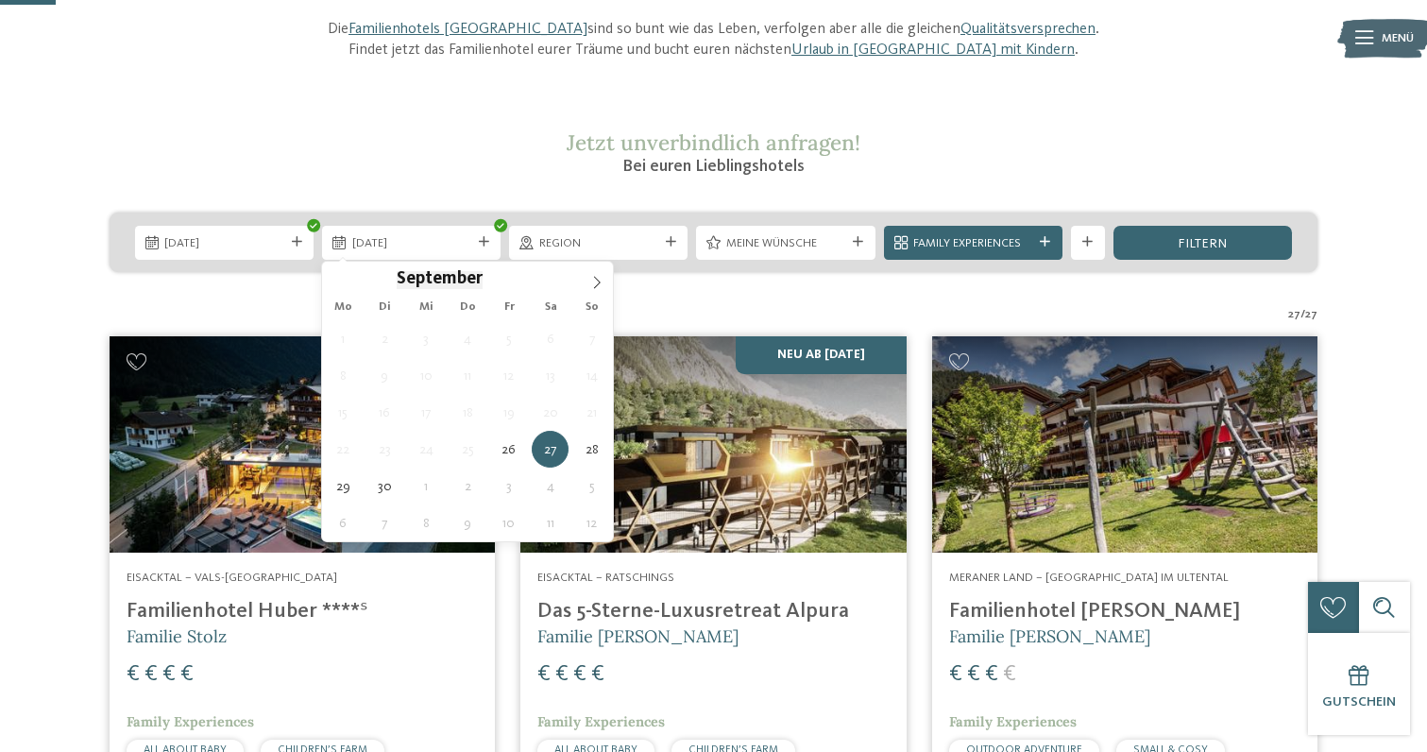
scroll to position [226, 0]
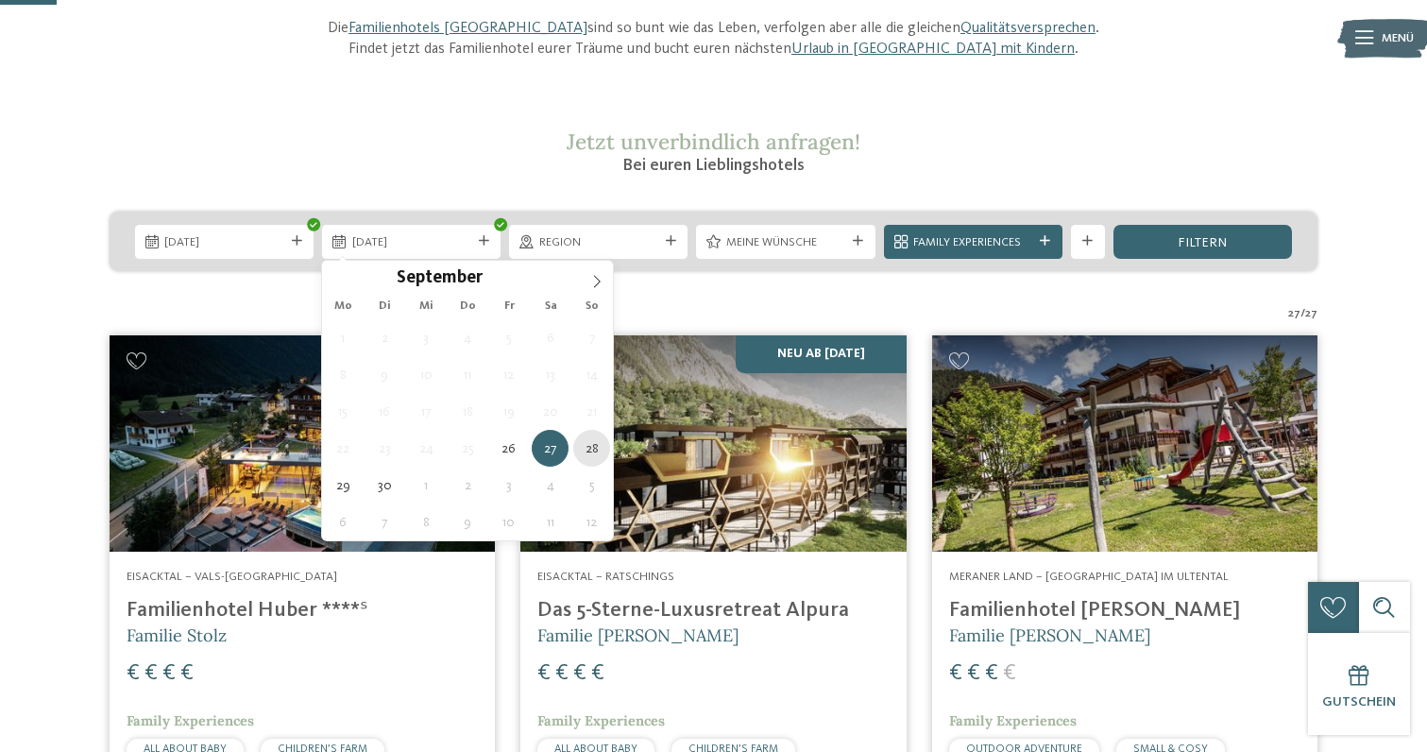
type div "28.09.2025"
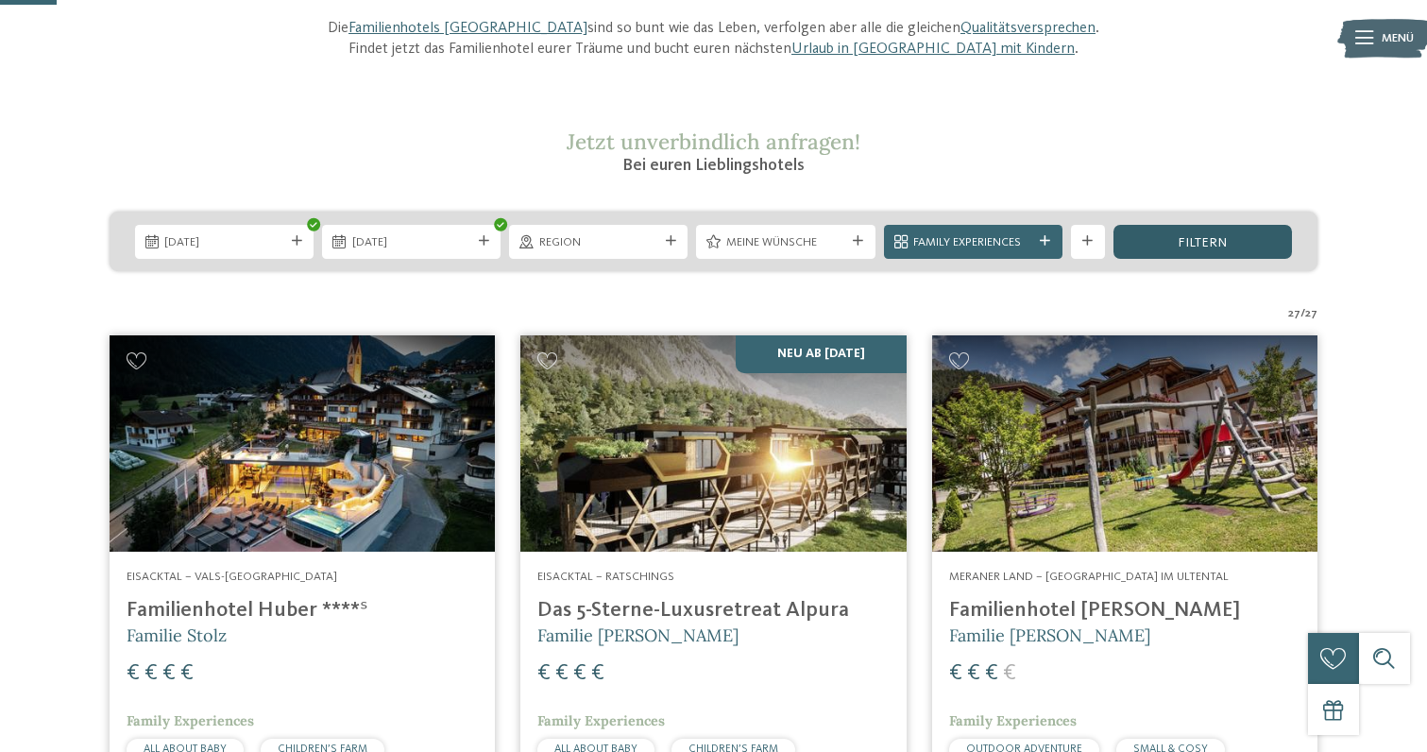
click at [1222, 236] on span "filtern" at bounding box center [1201, 242] width 49 height 13
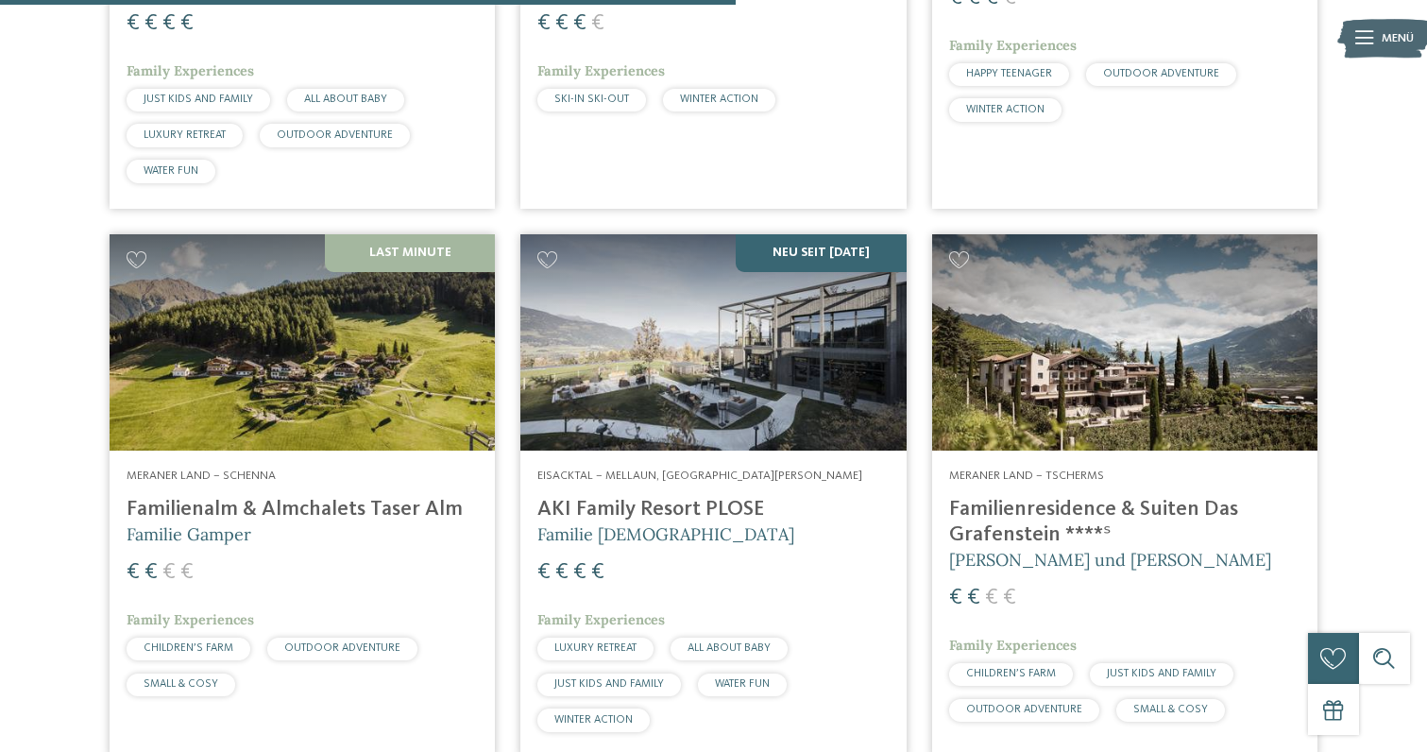
scroll to position [2696, 0]
